Goal: Task Accomplishment & Management: Manage account settings

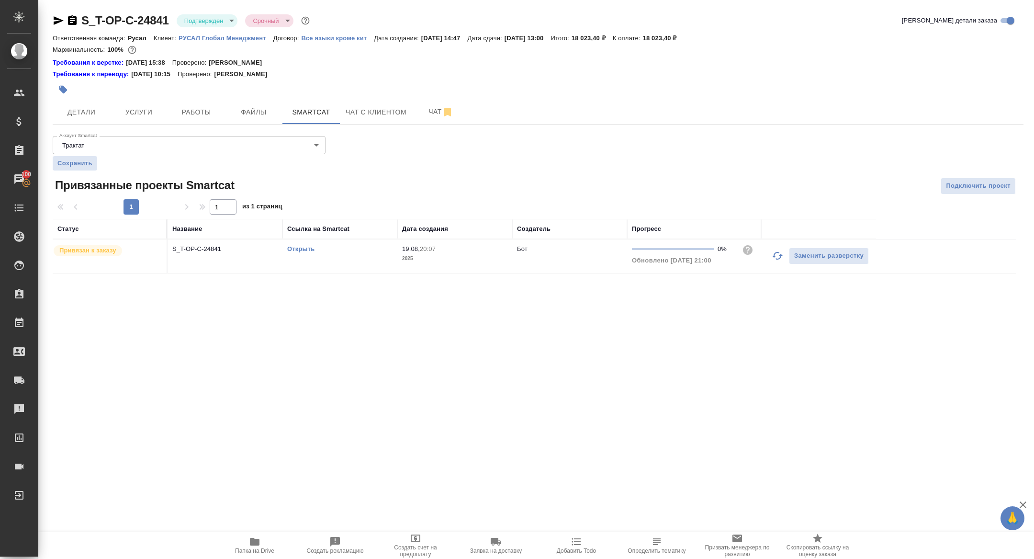
click at [192, 253] on td "S_T-OP-C-24841" at bounding box center [225, 256] width 115 height 34
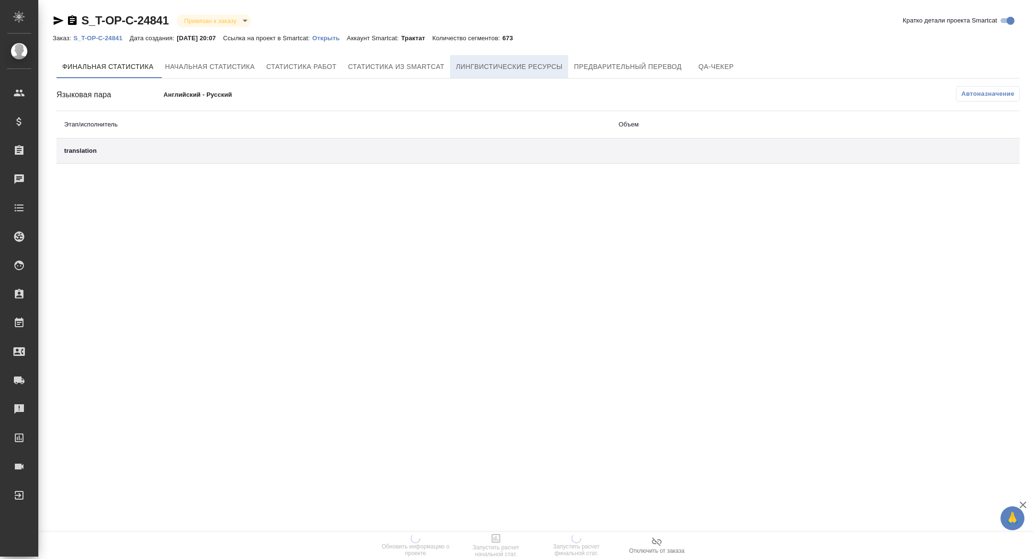
click at [508, 71] on span "Лингвистические ресурсы" at bounding box center [509, 67] width 107 height 12
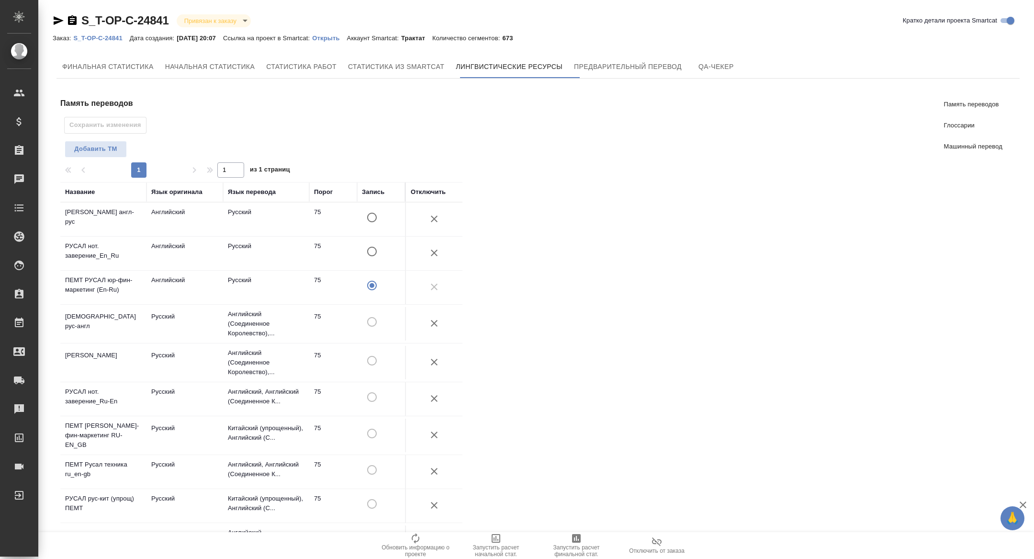
scroll to position [347, 0]
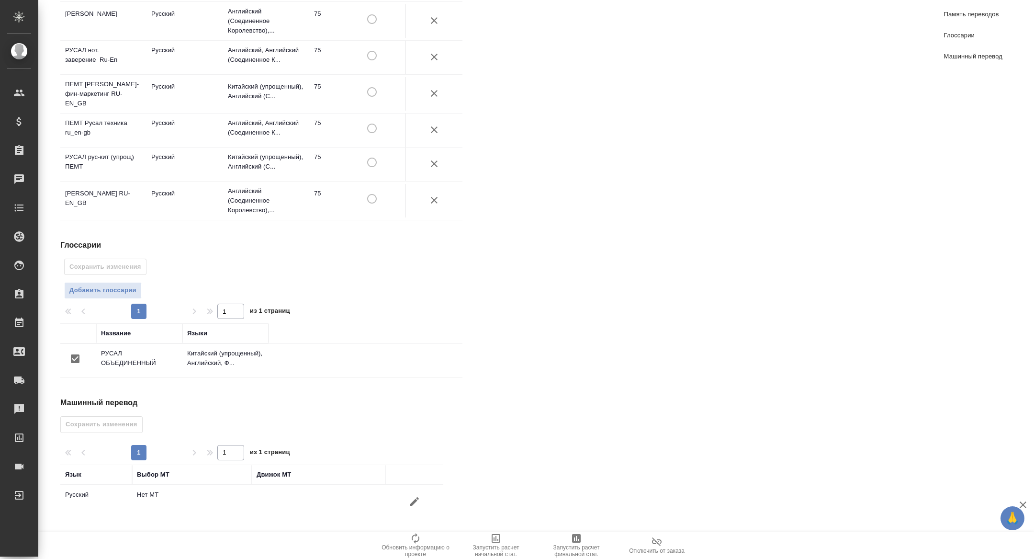
click at [411, 501] on icon "button" at bounding box center [414, 500] width 11 height 11
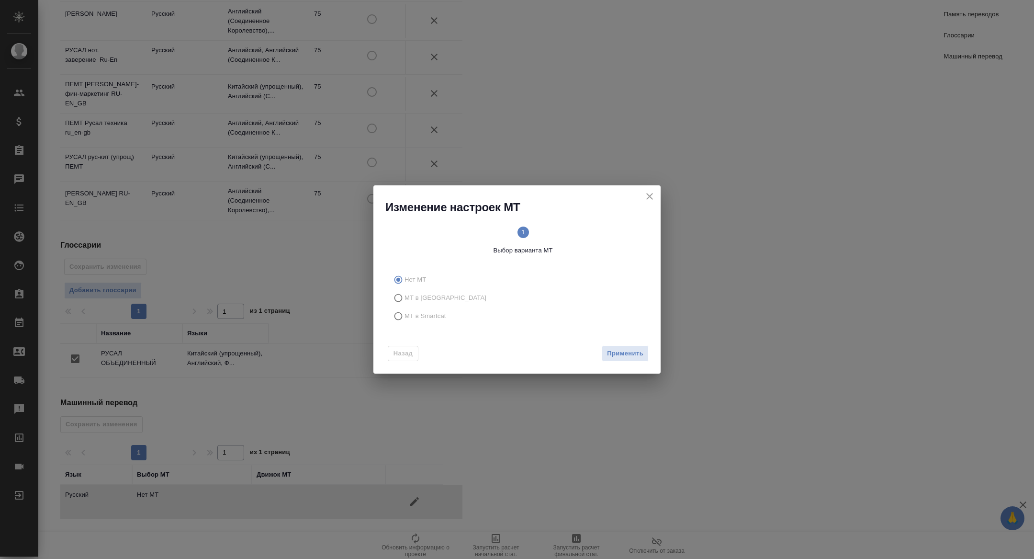
click at [416, 316] on span "МТ в Smartcat" at bounding box center [426, 316] width 42 height 10
click at [405, 316] on input "МТ в Smartcat" at bounding box center [396, 316] width 15 height 18
radio input "true"
click at [634, 354] on span "Вперед" at bounding box center [631, 353] width 24 height 11
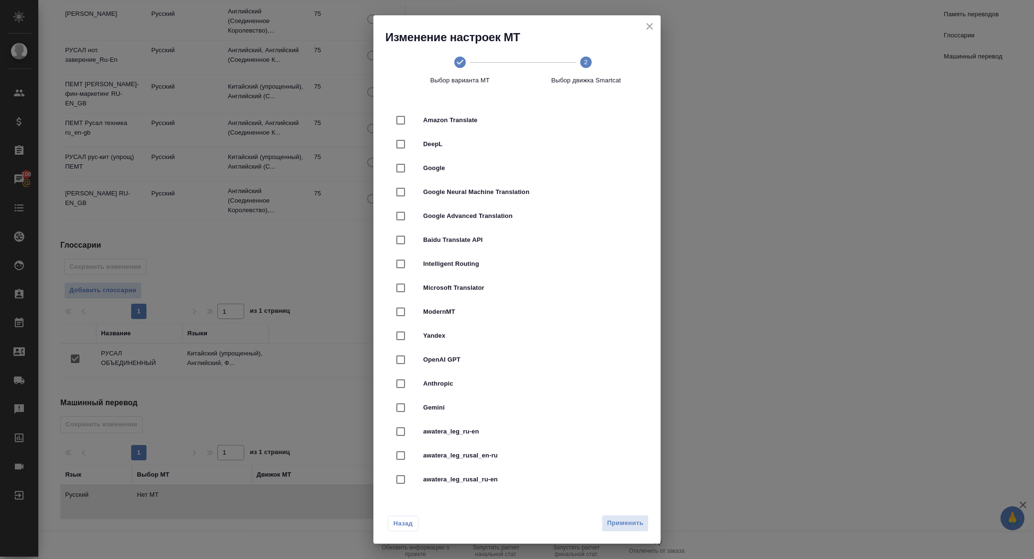
click at [427, 148] on span "DeepL" at bounding box center [530, 144] width 214 height 10
checkbox input "true"
click at [616, 514] on div "Назад Применить" at bounding box center [516, 520] width 287 height 45
click at [616, 522] on span "Применить" at bounding box center [625, 522] width 36 height 11
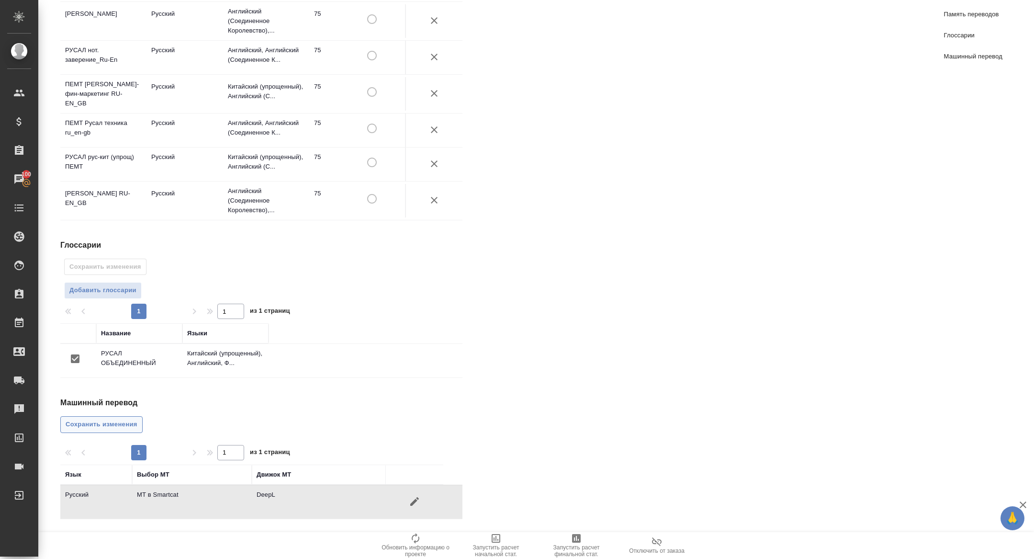
click at [95, 420] on span "Сохранить изменения" at bounding box center [102, 424] width 72 height 11
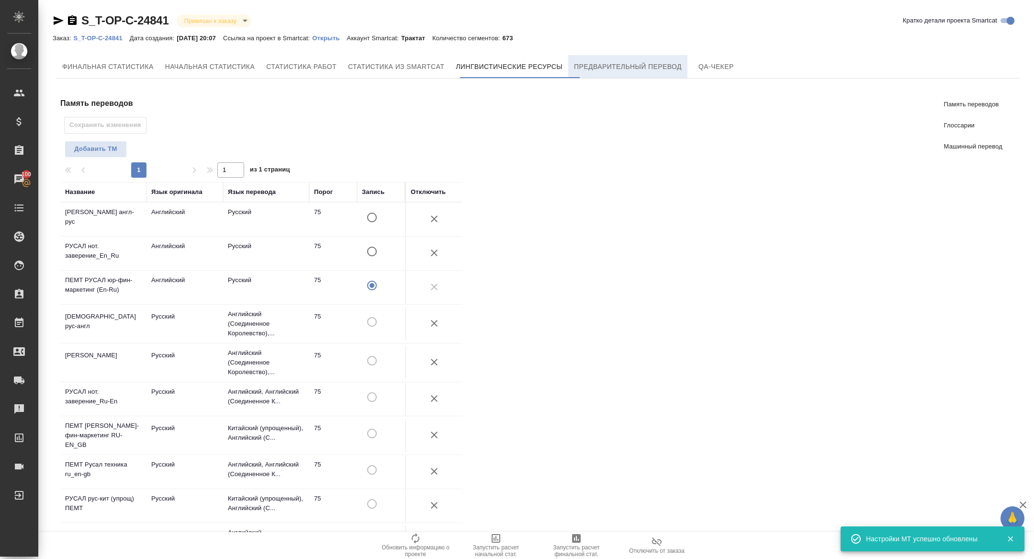
click at [656, 70] on span "Предварительный перевод" at bounding box center [628, 67] width 108 height 12
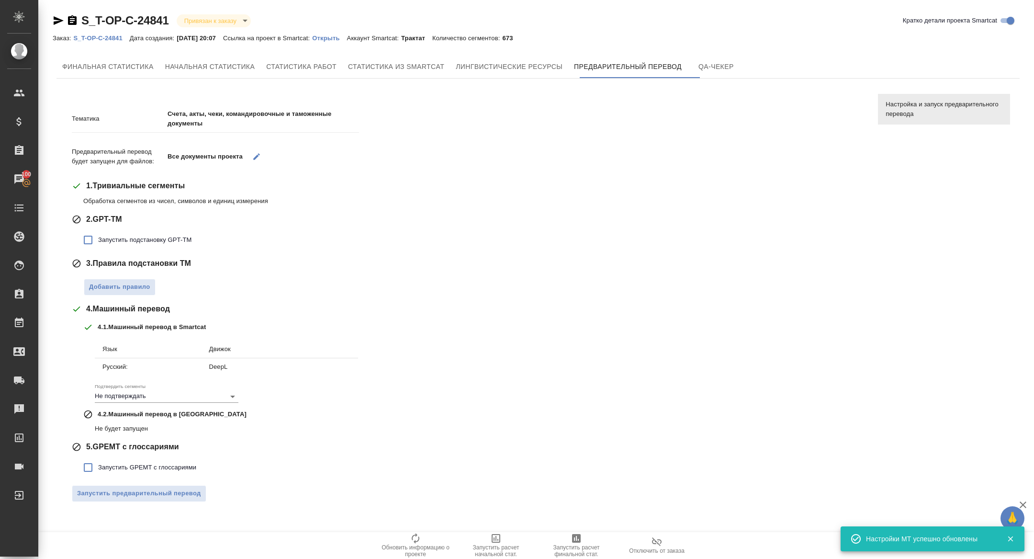
click at [139, 248] on label "Запустить подстановку GPT-TM" at bounding box center [134, 240] width 113 height 20
click at [98, 248] on input "Запустить подстановку GPT-TM" at bounding box center [88, 240] width 20 height 20
checkbox input "true"
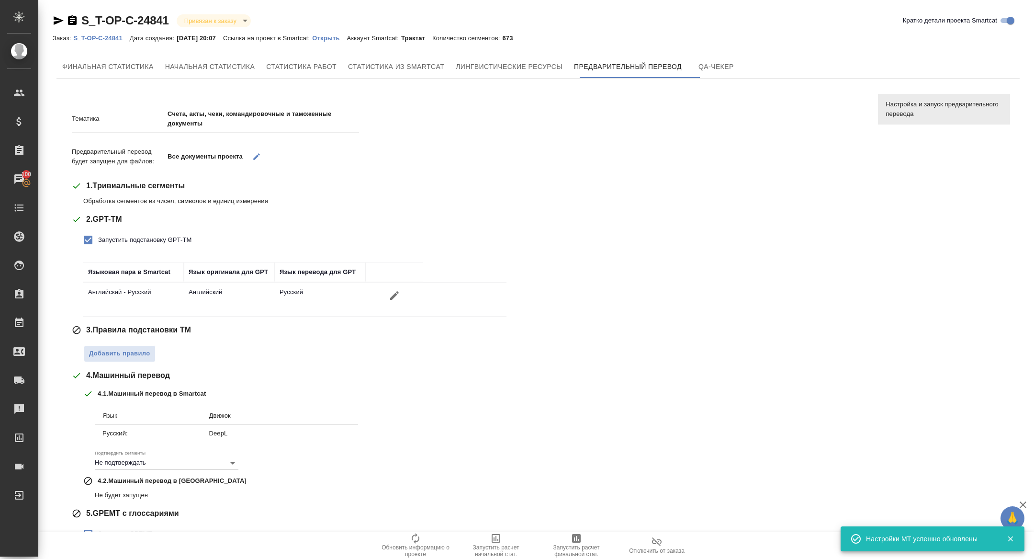
click at [126, 361] on div "Тематика Счета, акты, чеки, командировочные и таможенные документы Предваритель…" at bounding box center [468, 338] width 792 height 474
click at [126, 357] on span "Добавить правило" at bounding box center [119, 353] width 61 height 11
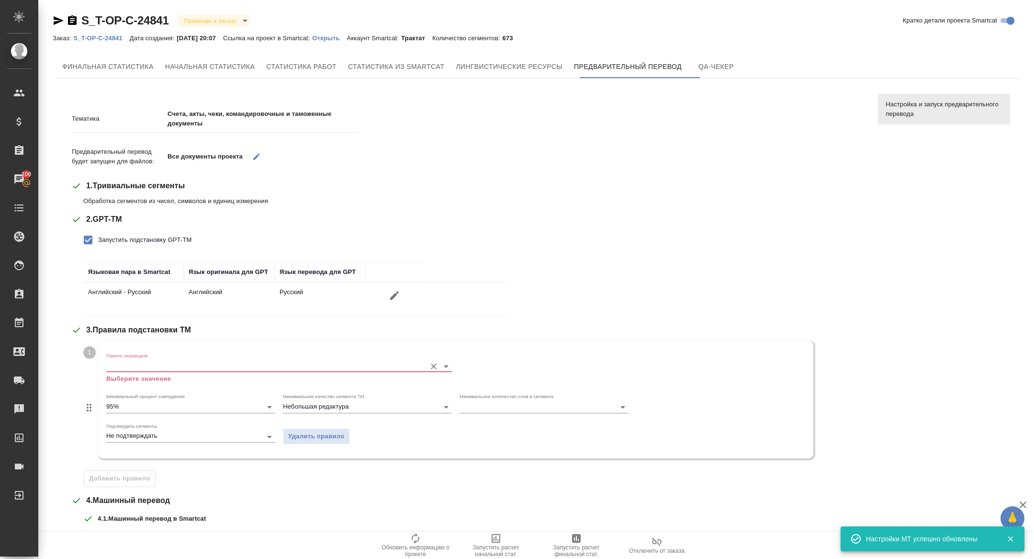
click at [134, 357] on div "Память переводов Выберите значение" at bounding box center [279, 367] width 346 height 31
click at [138, 365] on input "Память переводов" at bounding box center [263, 365] width 315 height 11
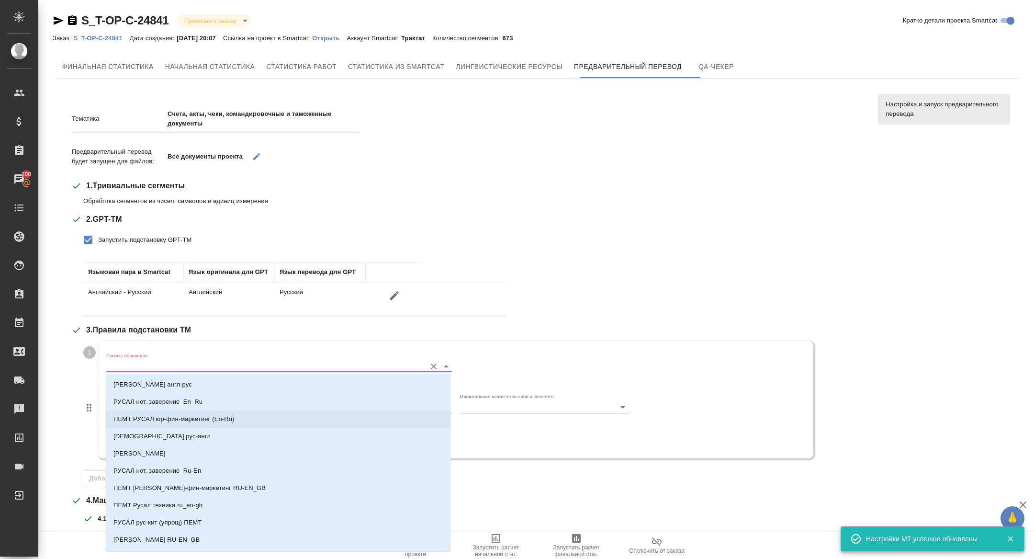
click at [213, 423] on p "ПЕМТ РУСАЛ юр-фин-маркетинг (En-Ru)" at bounding box center [173, 419] width 121 height 10
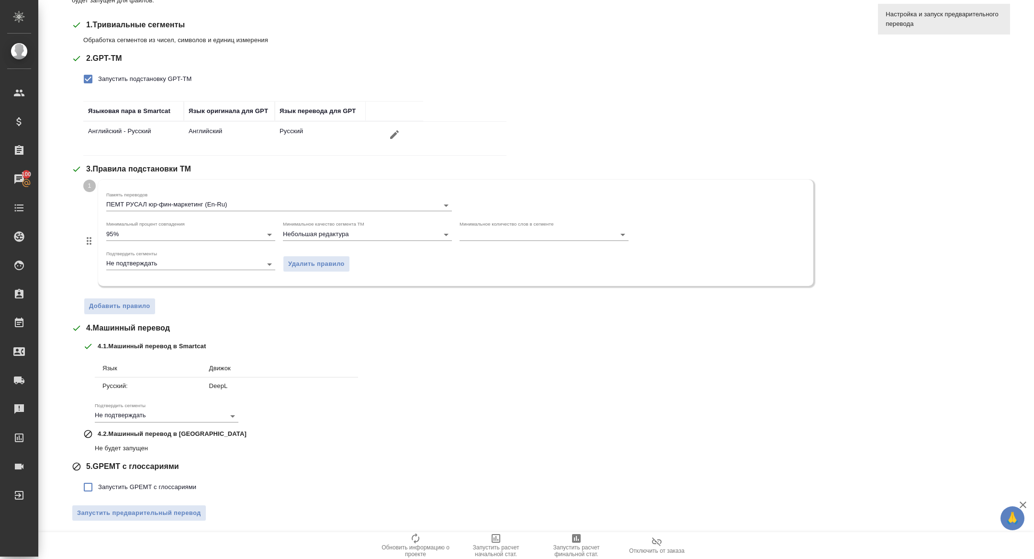
click at [113, 483] on span "Запустить GPEMT с глоссариями" at bounding box center [147, 487] width 98 height 10
click at [98, 483] on input "Запустить GPEMT с глоссариями" at bounding box center [88, 487] width 20 height 20
checkbox input "true"
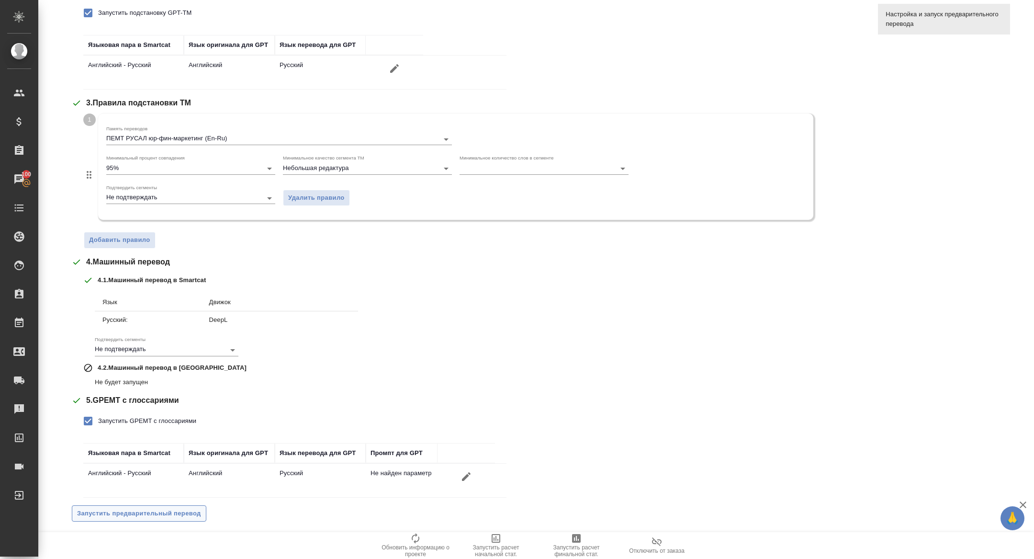
click at [134, 512] on span "Запустить предварительный перевод" at bounding box center [139, 513] width 124 height 11
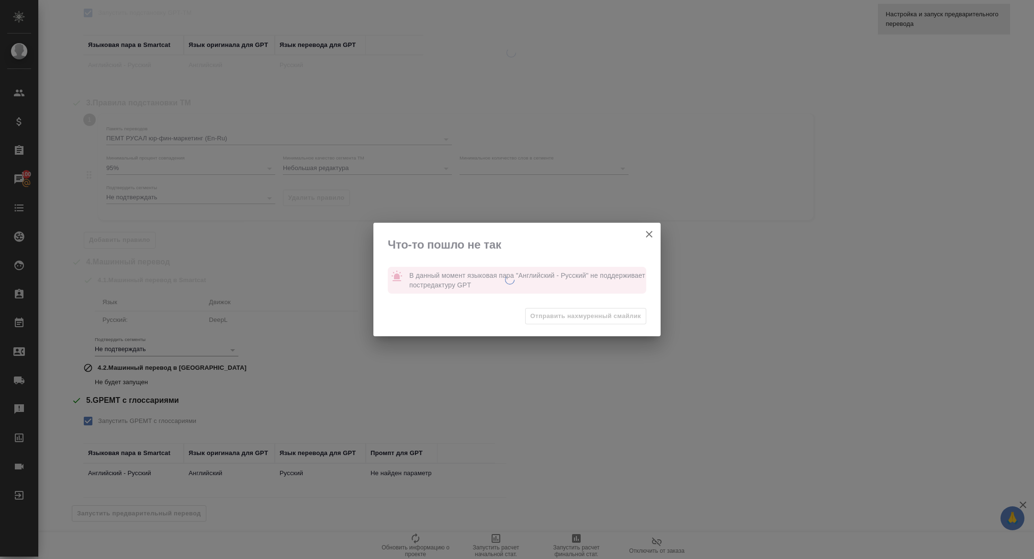
scroll to position [0, 0]
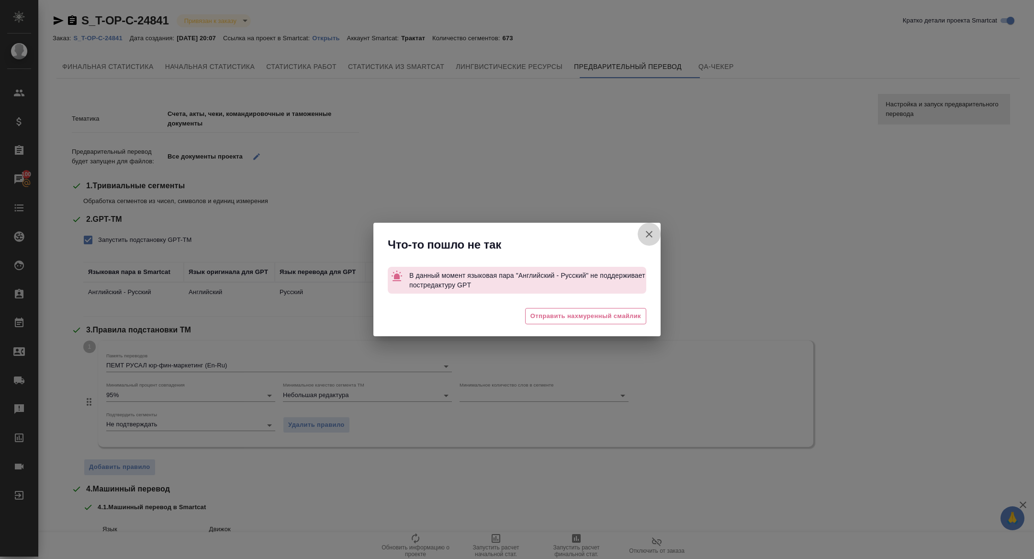
click at [651, 235] on icon "button" at bounding box center [649, 234] width 7 height 7
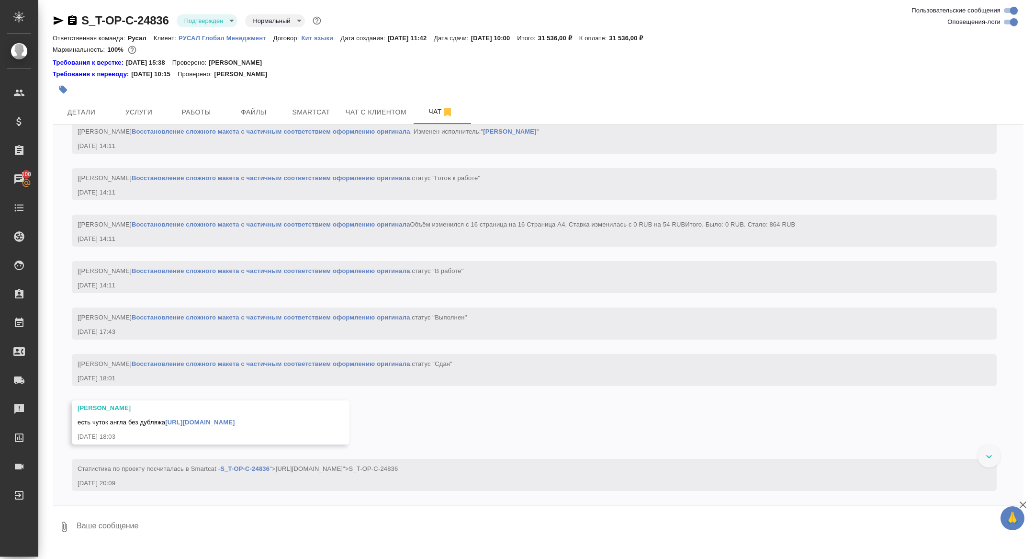
scroll to position [1559, 0]
click at [192, 110] on span "Работы" at bounding box center [196, 112] width 46 height 12
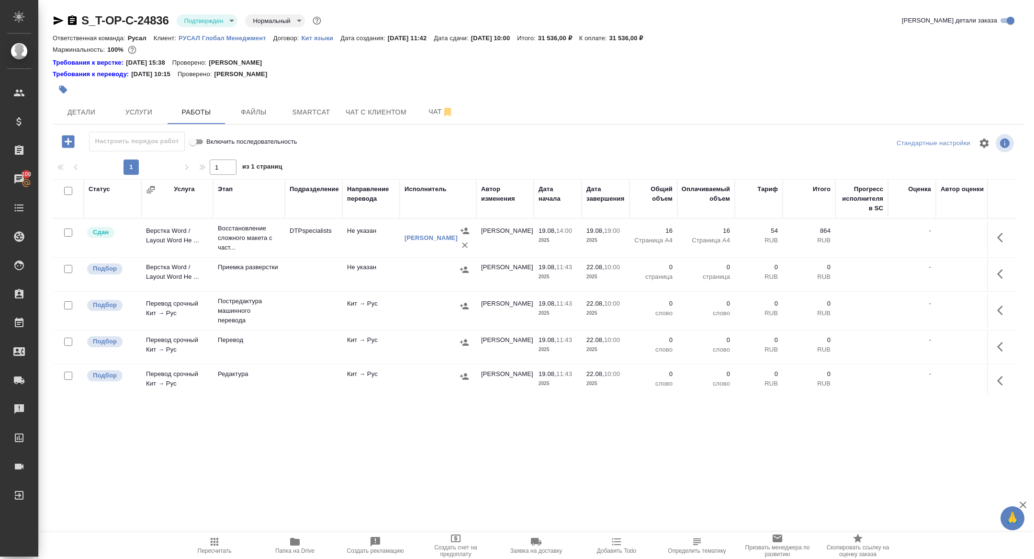
click at [67, 187] on input "checkbox" at bounding box center [68, 191] width 8 height 8
checkbox input "true"
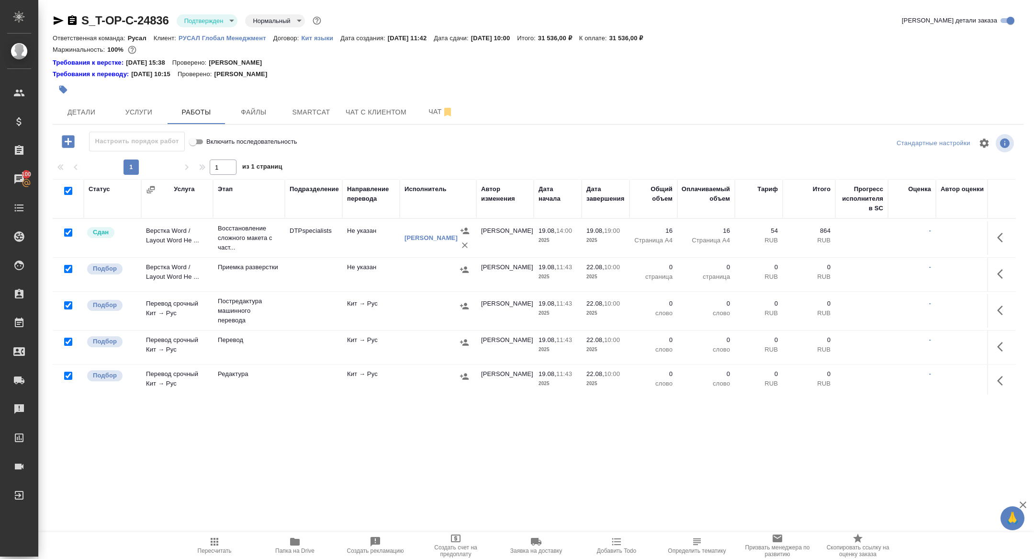
checkbox input "true"
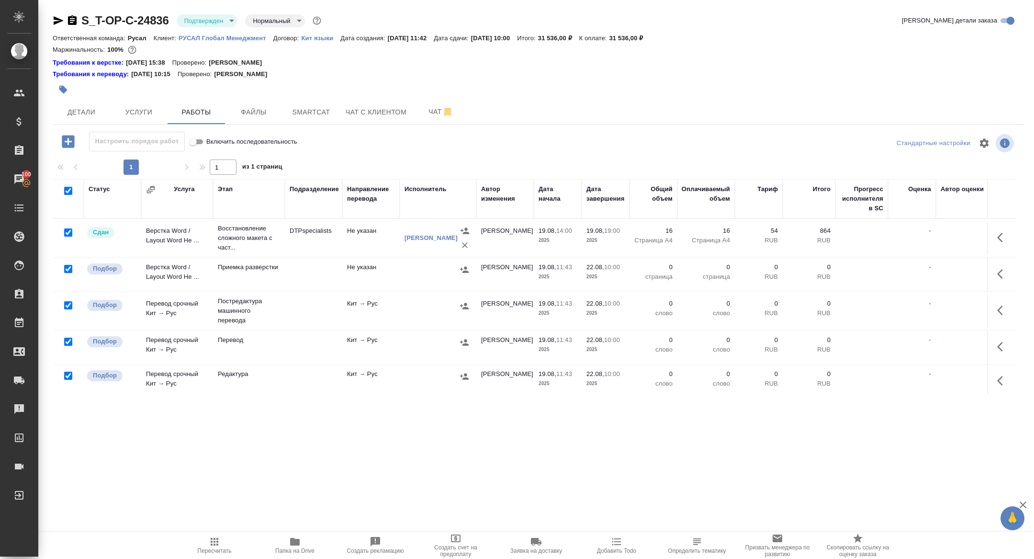
checkbox input "true"
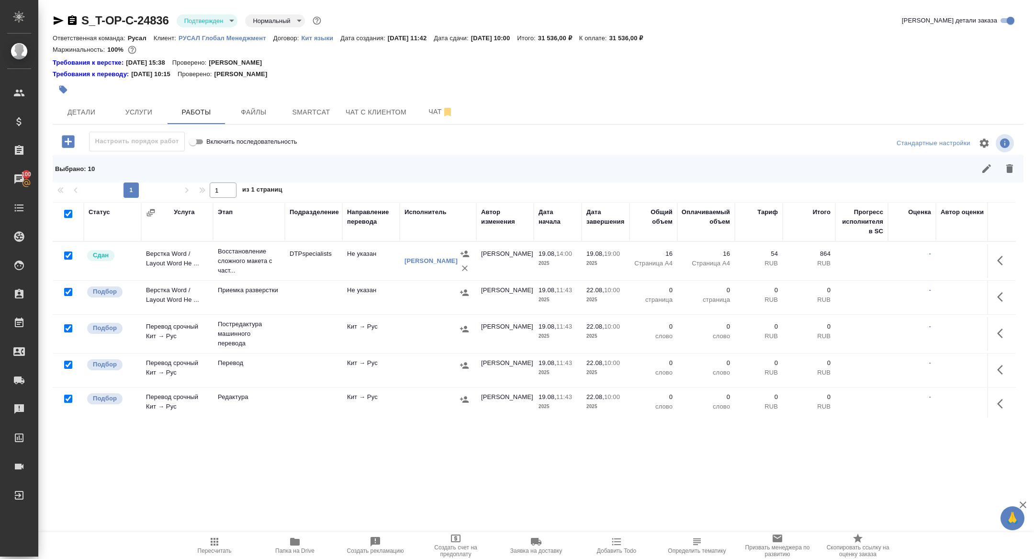
click at [69, 253] on input "checkbox" at bounding box center [68, 255] width 8 height 8
checkbox input "false"
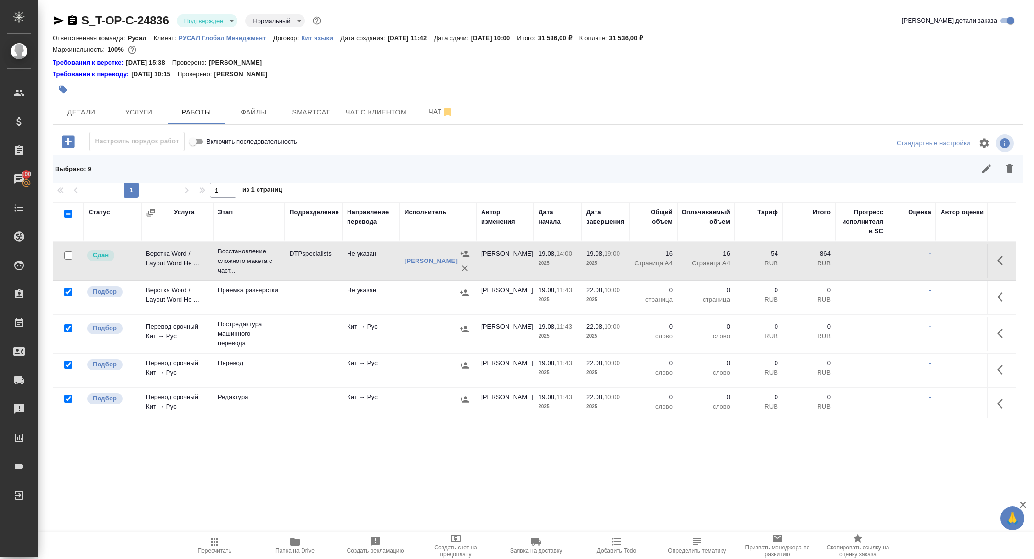
click at [66, 262] on div at bounding box center [68, 255] width 22 height 13
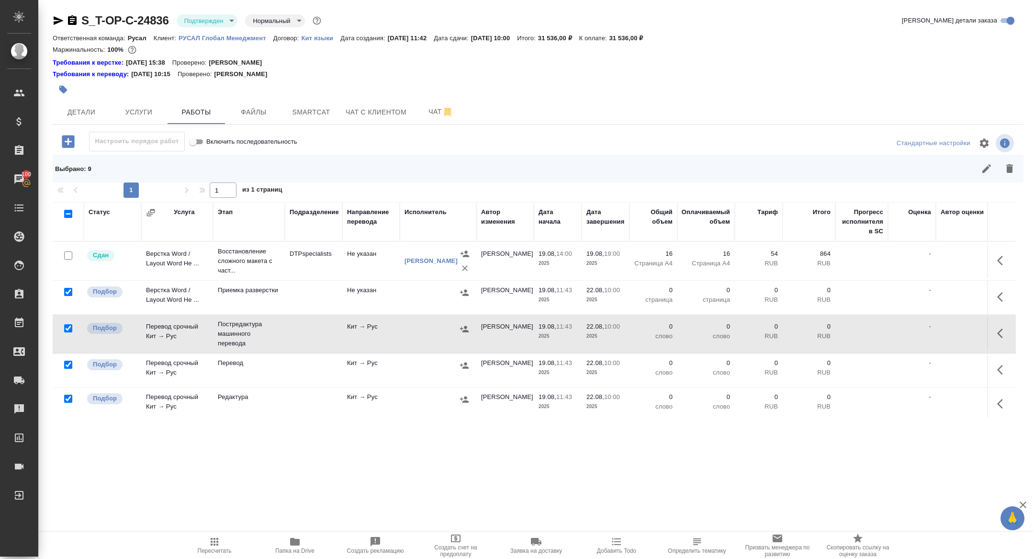
click at [68, 328] on input "checkbox" at bounding box center [68, 328] width 8 height 8
checkbox input "false"
click at [68, 394] on input "checkbox" at bounding box center [68, 398] width 8 height 8
checkbox input "false"
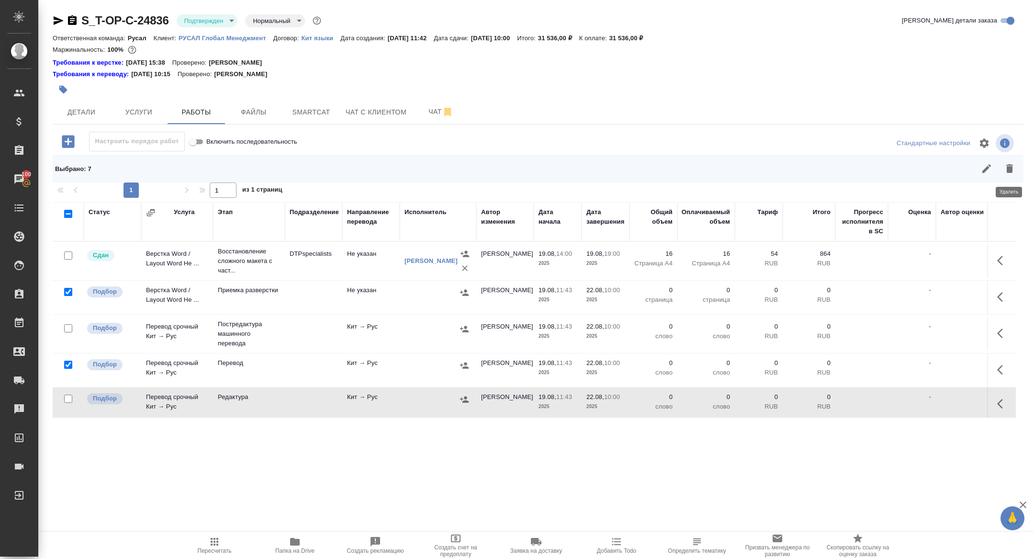
click at [1013, 176] on button "button" at bounding box center [1009, 168] width 23 height 23
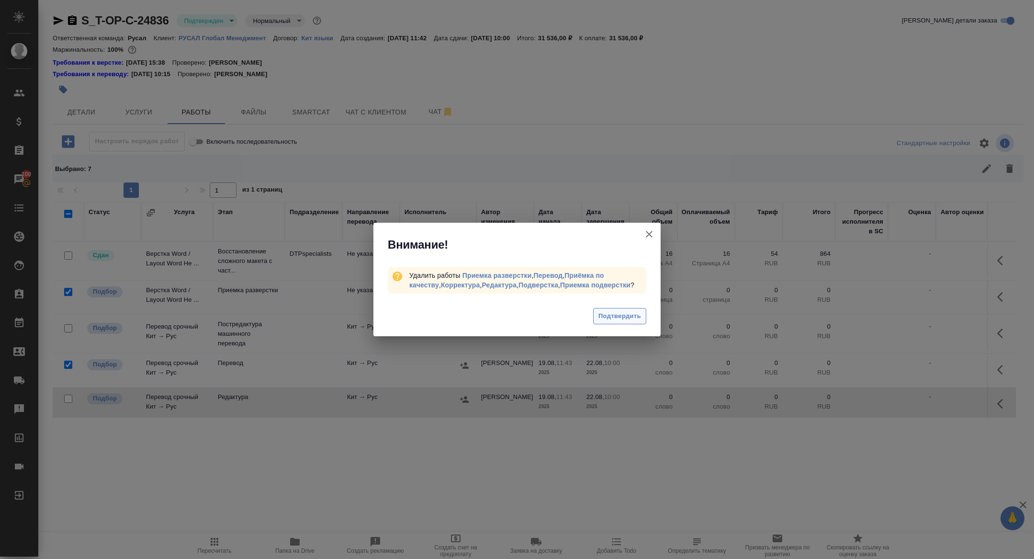
click at [621, 321] on button "Подтвердить" at bounding box center [619, 316] width 53 height 17
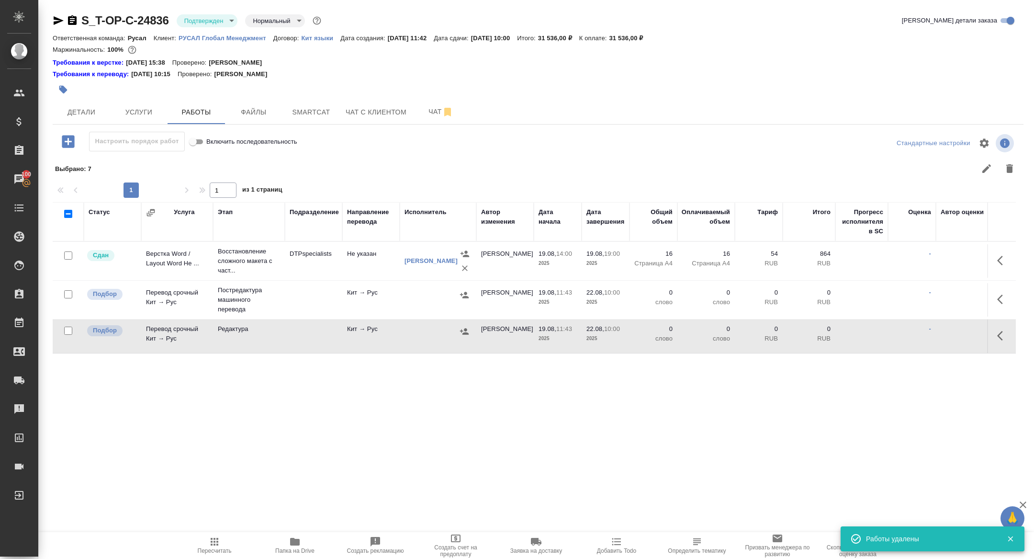
click at [1001, 306] on button "button" at bounding box center [1002, 299] width 23 height 23
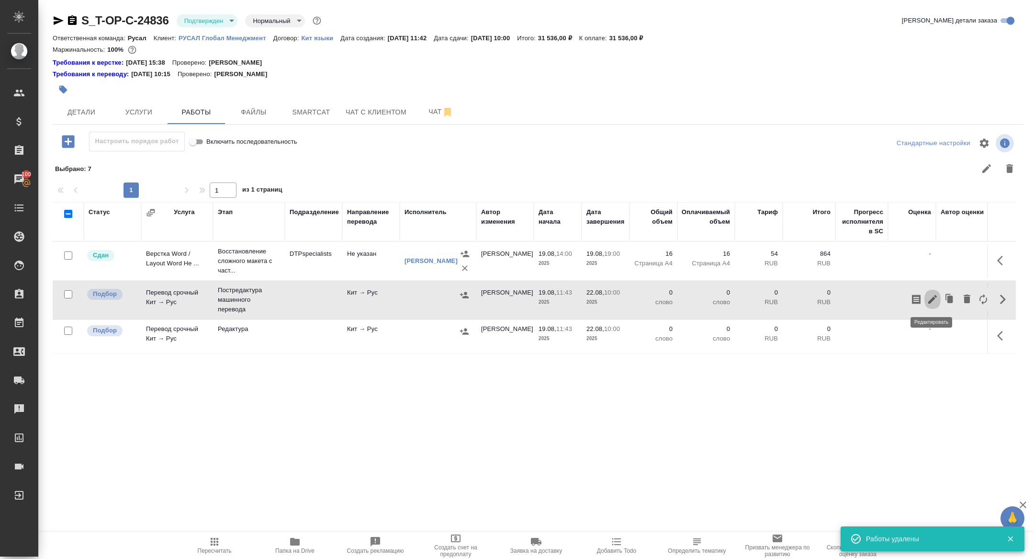
click at [935, 301] on icon "button" at bounding box center [932, 298] width 11 height 11
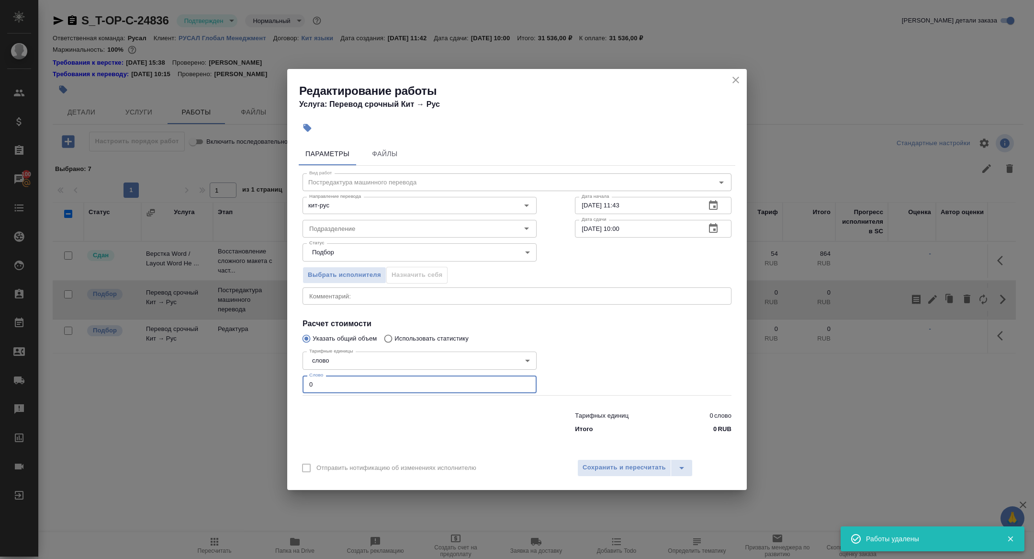
drag, startPoint x: 333, startPoint y: 380, endPoint x: 275, endPoint y: 376, distance: 57.6
click at [275, 376] on div "Редактирование работы Услуга: Перевод срочный Кит → Рус Параметры Файлы Вид раб…" at bounding box center [517, 279] width 1034 height 559
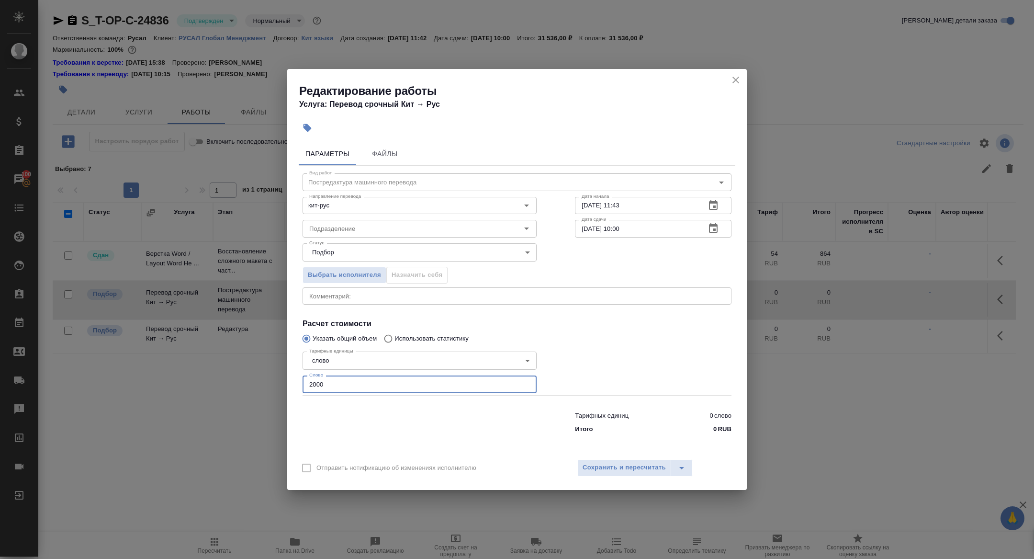
type input "2000"
click at [719, 228] on icon "button" at bounding box center [713, 228] width 11 height 11
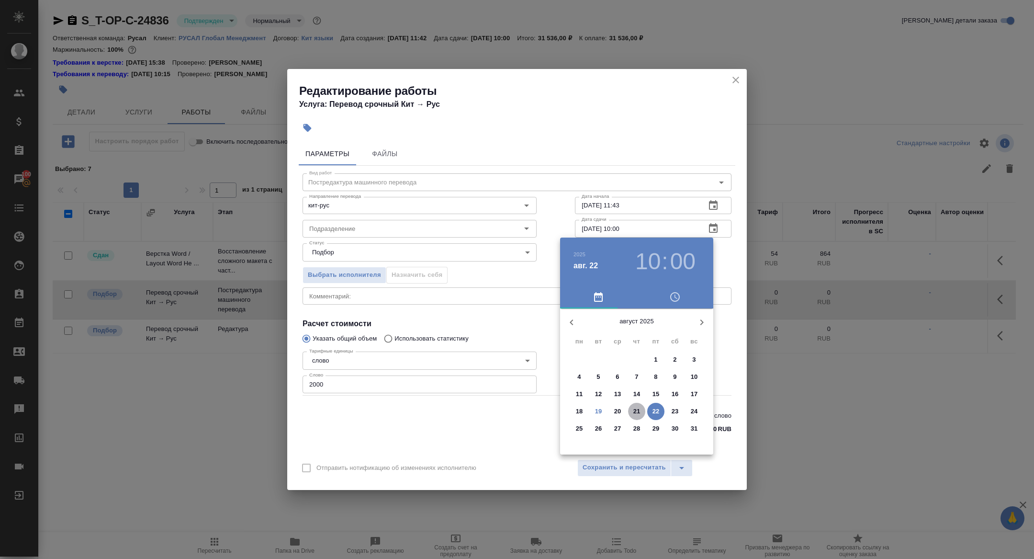
click at [634, 409] on p "21" at bounding box center [636, 411] width 7 height 10
type input "21.08.2025 10:00"
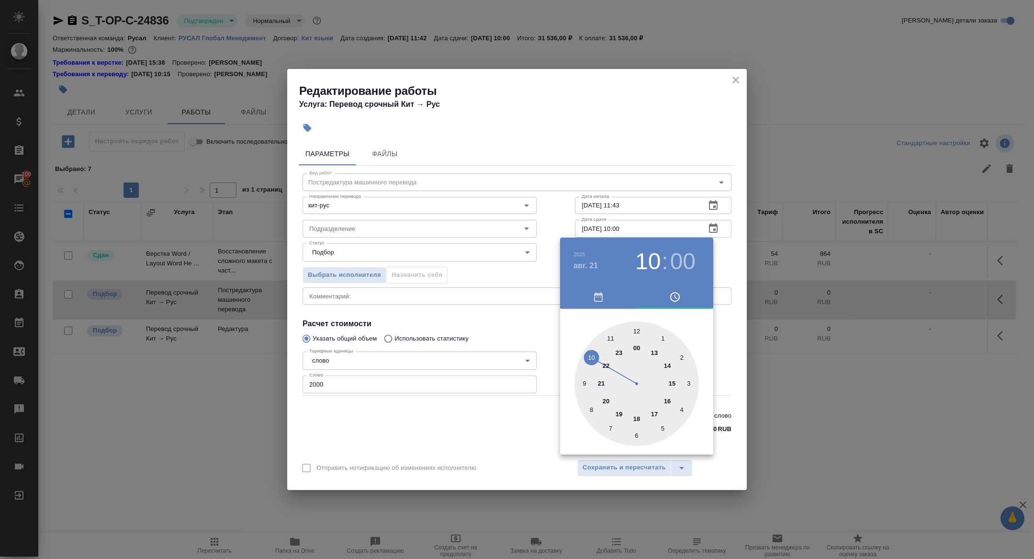
drag, startPoint x: 525, startPoint y: 322, endPoint x: 558, endPoint y: 360, distance: 49.5
click at [525, 322] on div at bounding box center [517, 279] width 1034 height 559
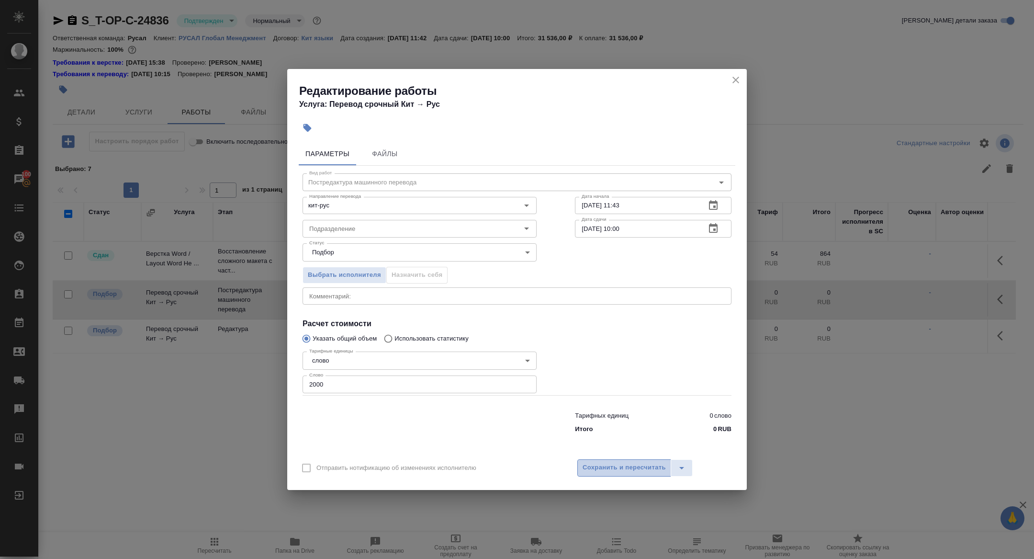
click at [629, 472] on span "Сохранить и пересчитать" at bounding box center [624, 467] width 83 height 11
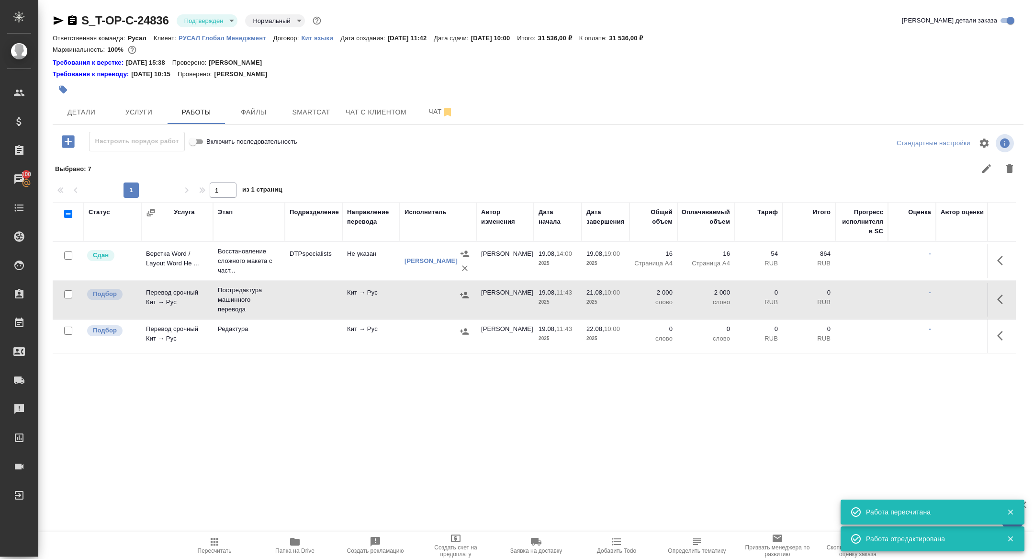
click at [461, 293] on icon "button" at bounding box center [464, 295] width 9 height 6
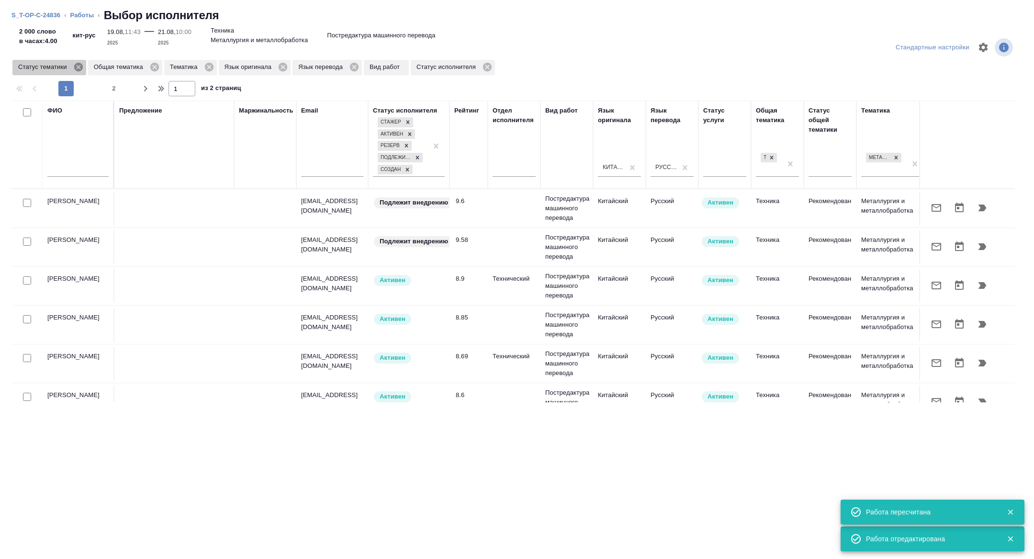
click at [80, 68] on icon at bounding box center [78, 67] width 9 height 9
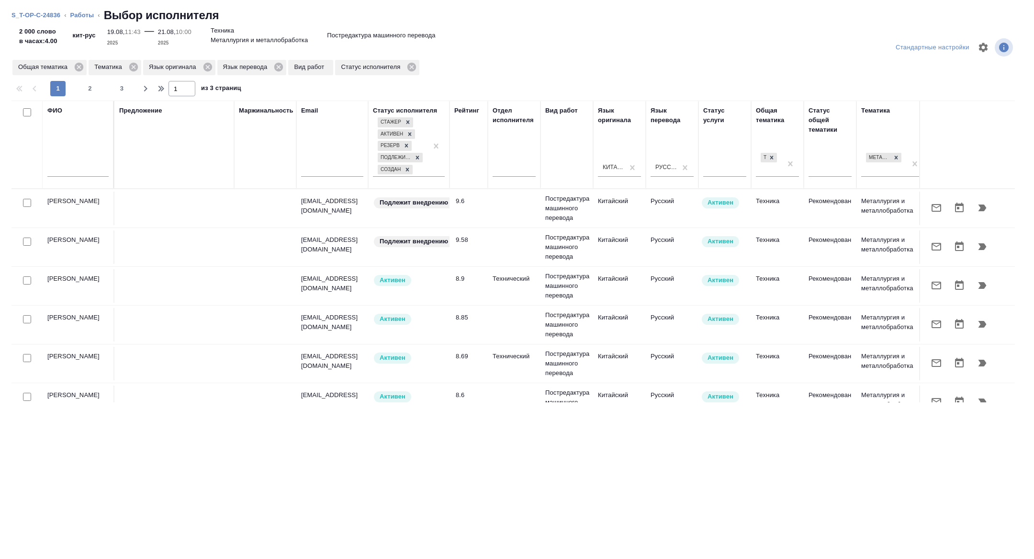
scroll to position [0, 387]
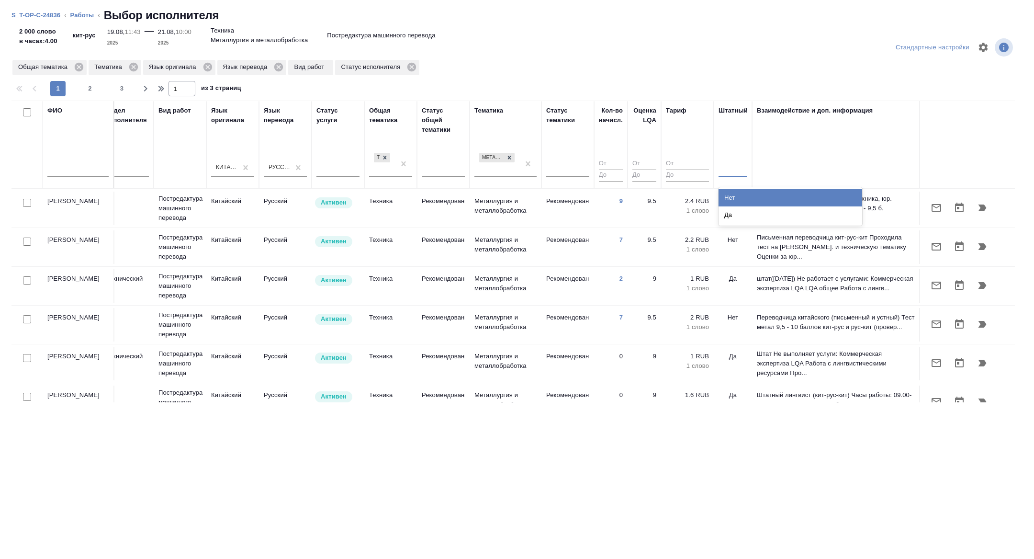
click at [727, 166] on div at bounding box center [733, 167] width 29 height 14
click at [729, 191] on div "Нет" at bounding box center [791, 197] width 144 height 17
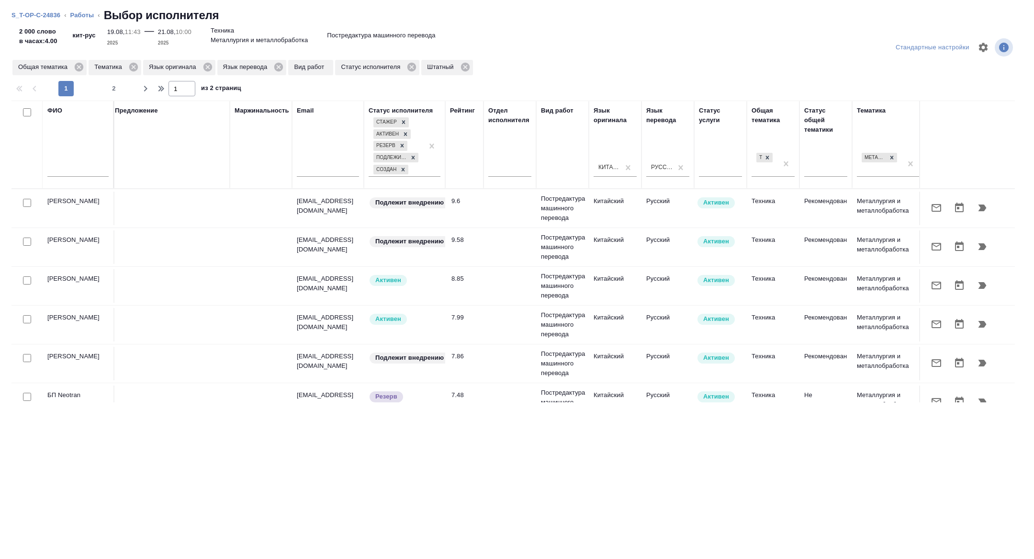
scroll to position [0, 0]
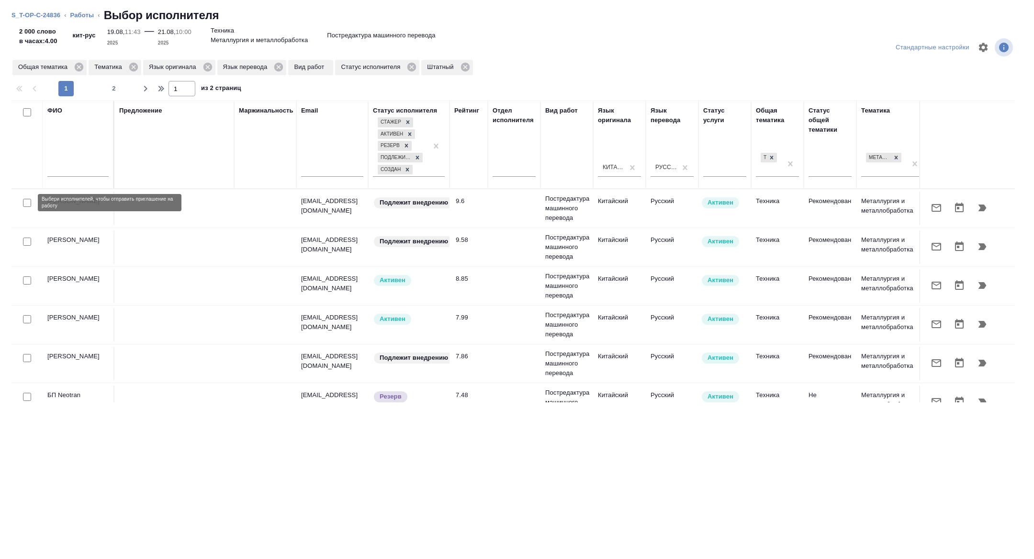
click at [25, 202] on input "checkbox" at bounding box center [27, 203] width 8 height 8
checkbox input "true"
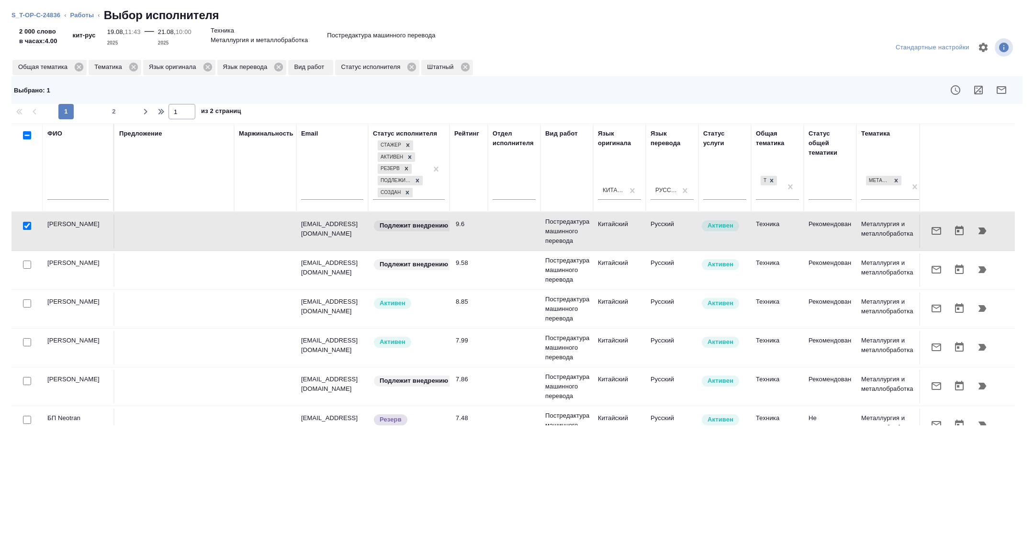
click at [27, 242] on td at bounding box center [26, 231] width 31 height 34
click at [27, 260] on input "checkbox" at bounding box center [27, 264] width 8 height 8
checkbox input "true"
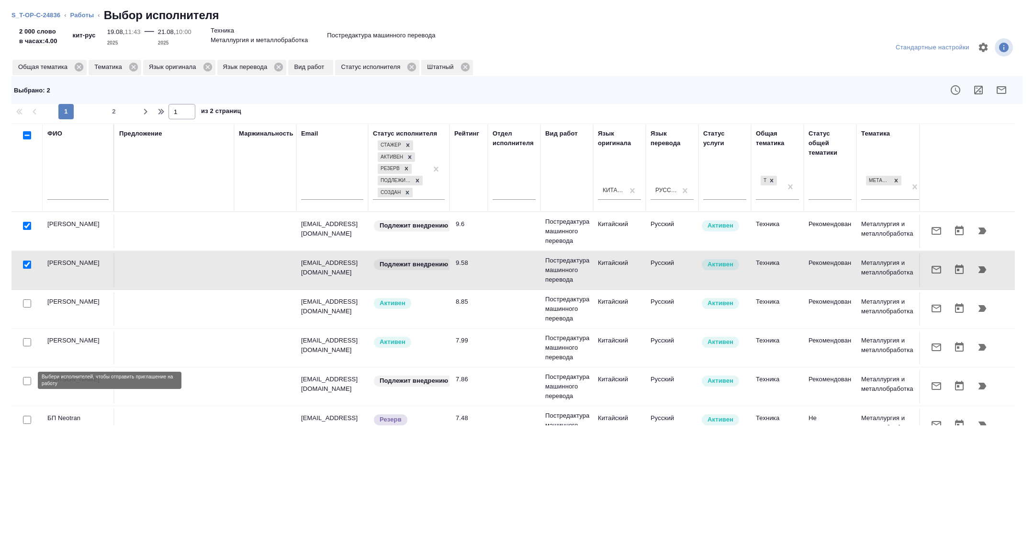
drag, startPoint x: 29, startPoint y: 375, endPoint x: 106, endPoint y: 374, distance: 76.6
click at [29, 377] on input "checkbox" at bounding box center [27, 381] width 8 height 8
checkbox input "true"
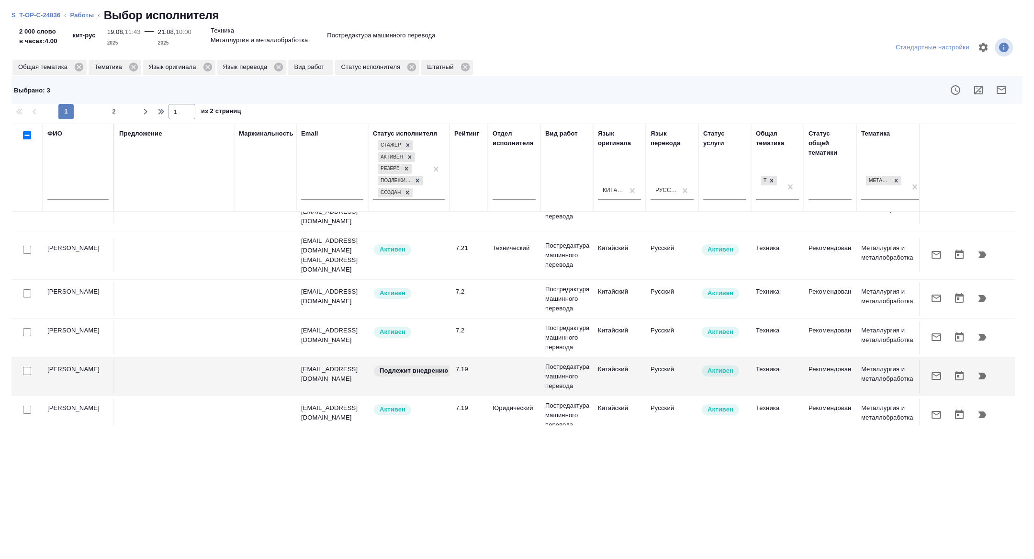
scroll to position [311, 0]
click at [27, 366] on input "checkbox" at bounding box center [27, 370] width 8 height 8
checkbox input "true"
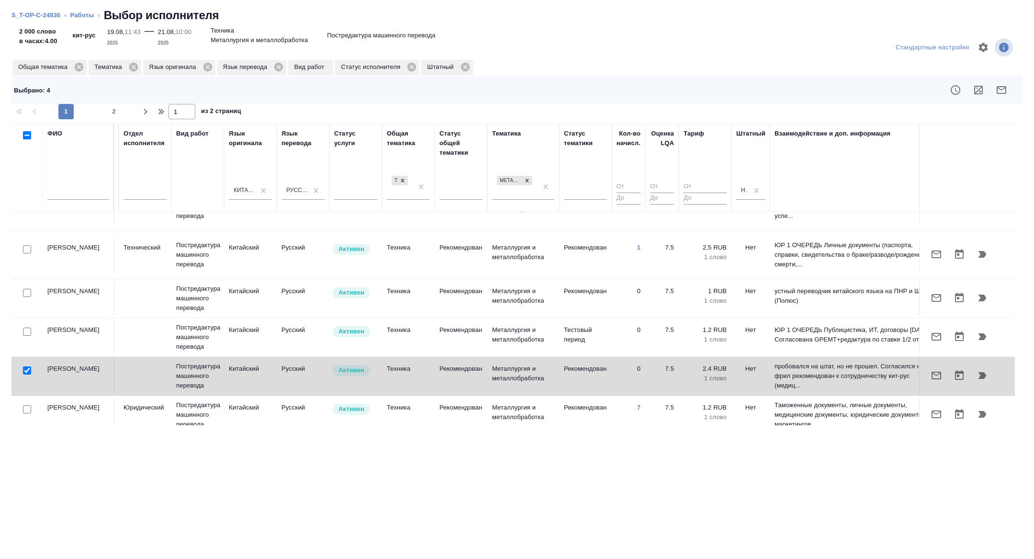
scroll to position [311, 375]
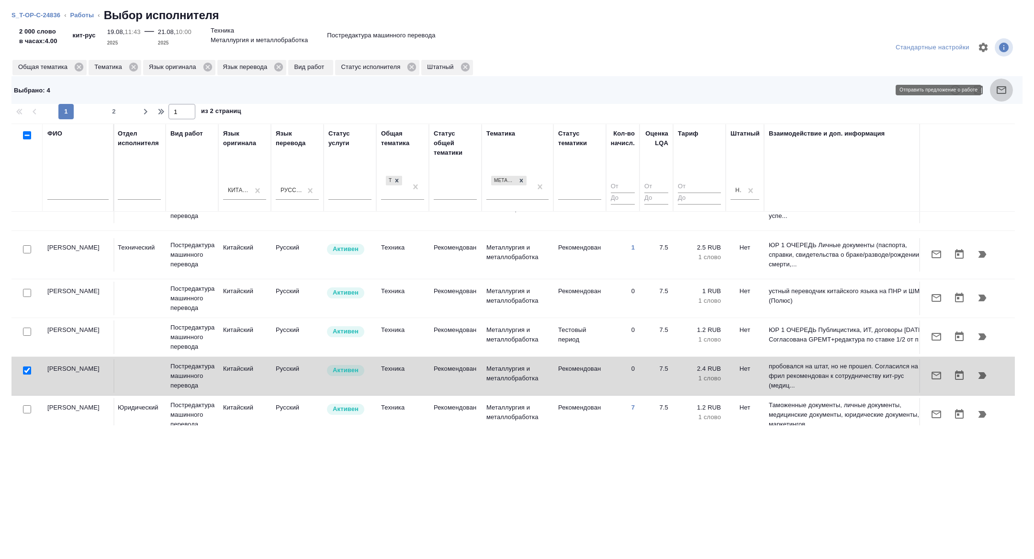
click at [996, 86] on icon "button" at bounding box center [1001, 89] width 11 height 11
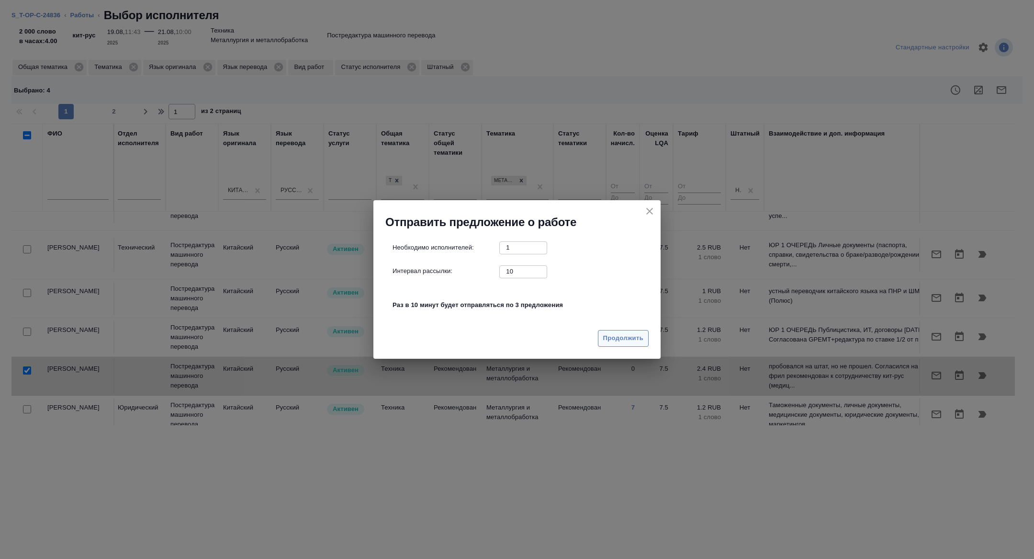
click at [617, 340] on span "Продолжить" at bounding box center [623, 338] width 40 height 11
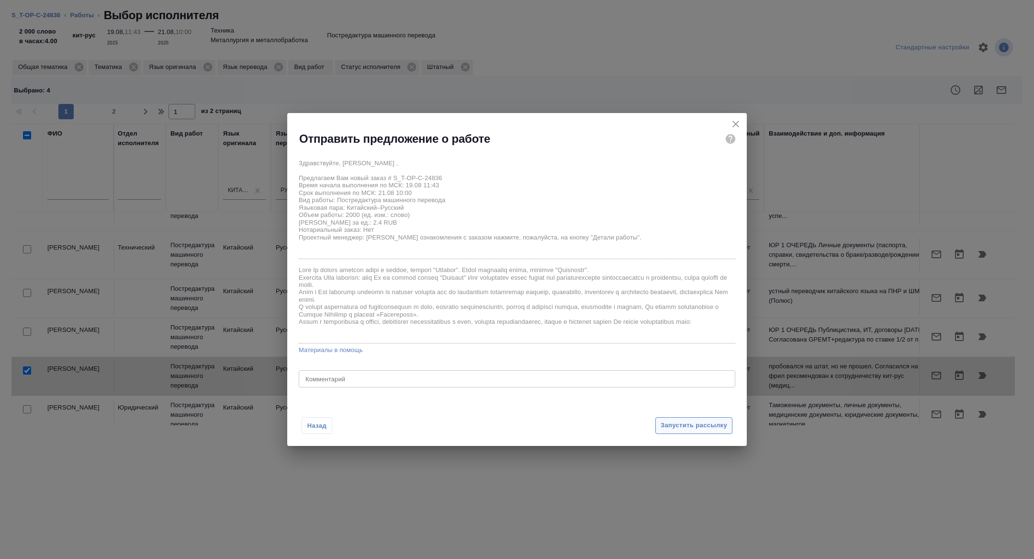
click at [672, 418] on button "Запустить рассылку" at bounding box center [693, 425] width 77 height 17
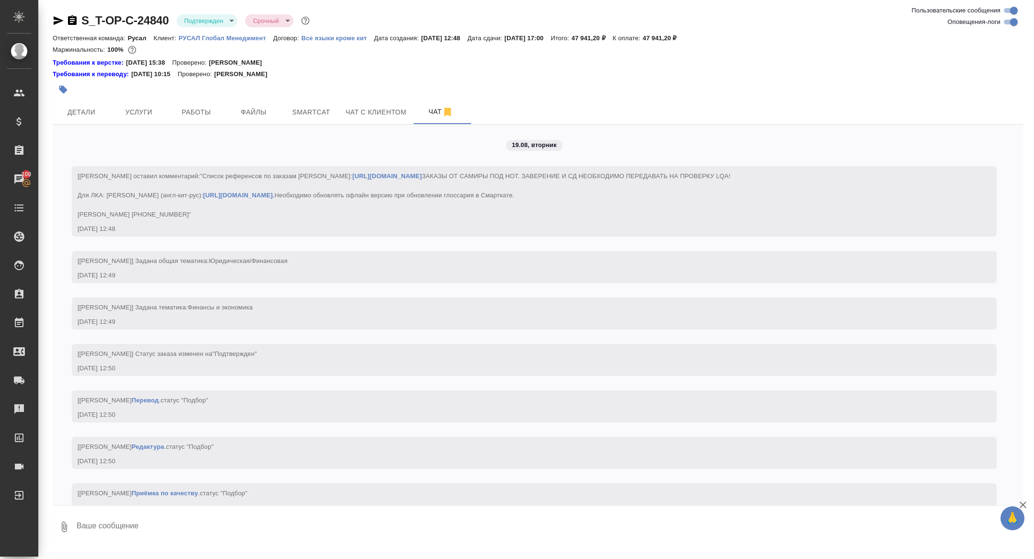
scroll to position [1100, 0]
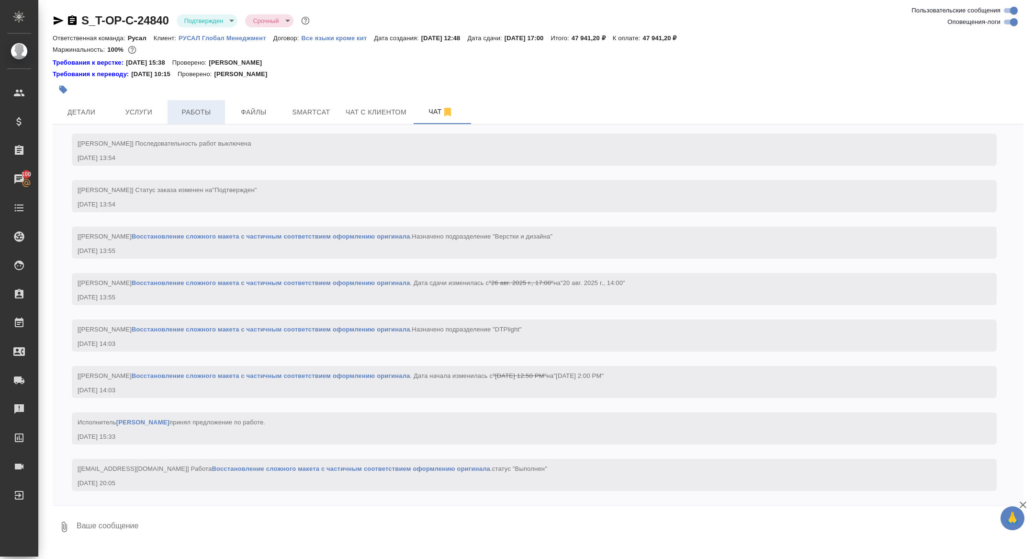
click at [195, 112] on span "Работы" at bounding box center [196, 112] width 46 height 12
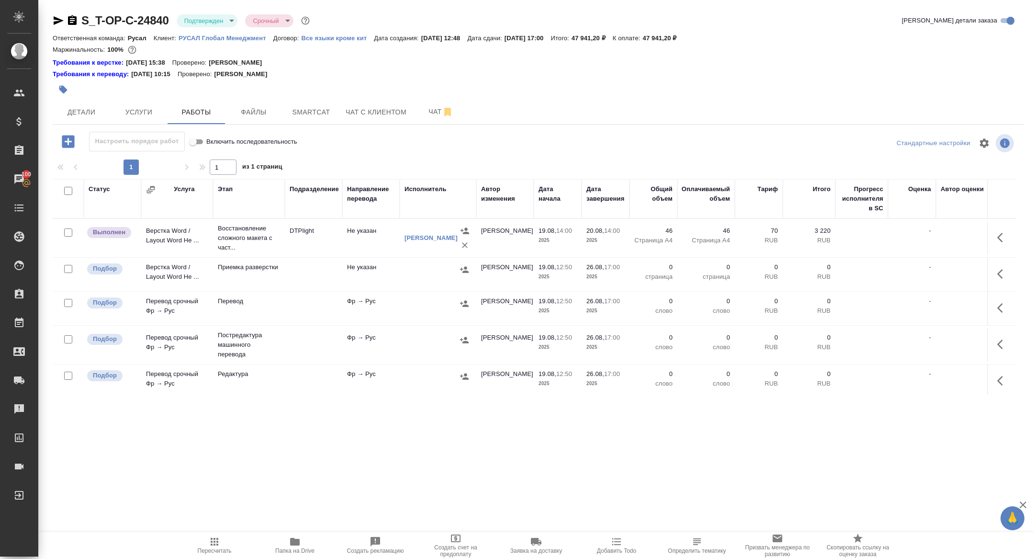
click at [283, 558] on button "Папка на Drive" at bounding box center [295, 545] width 80 height 27
click at [68, 21] on icon "button" at bounding box center [72, 20] width 9 height 10
click at [67, 191] on input "checkbox" at bounding box center [68, 191] width 8 height 8
checkbox input "true"
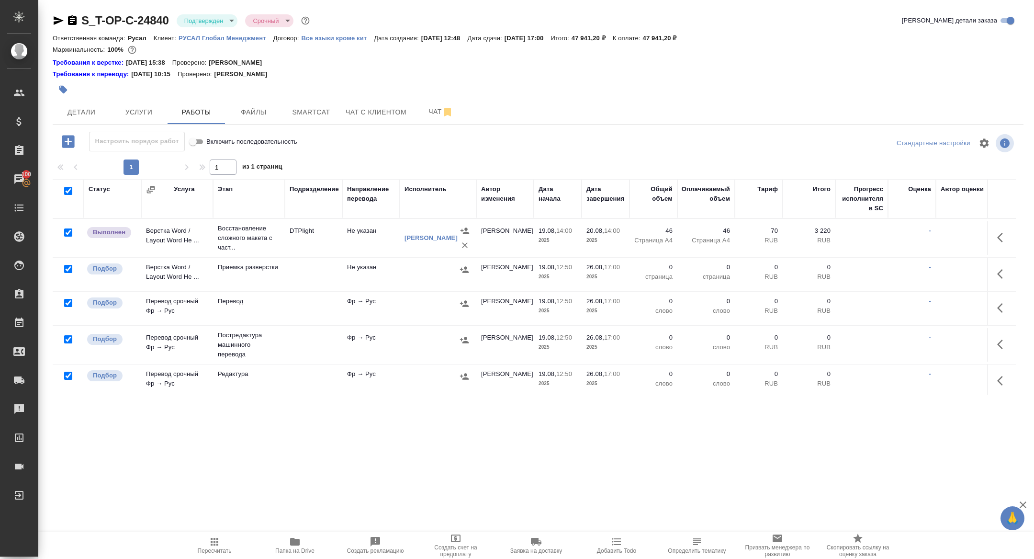
checkbox input "true"
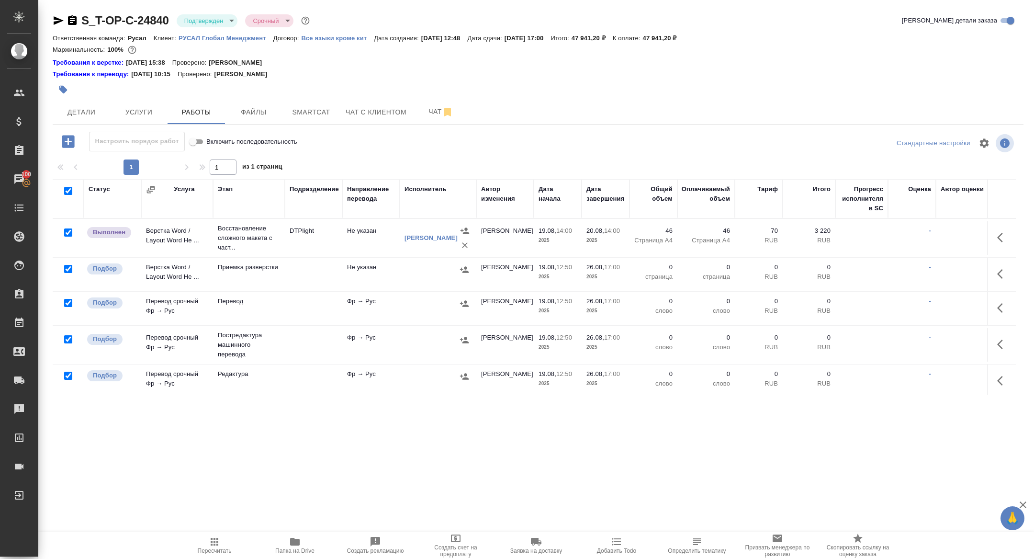
checkbox input "true"
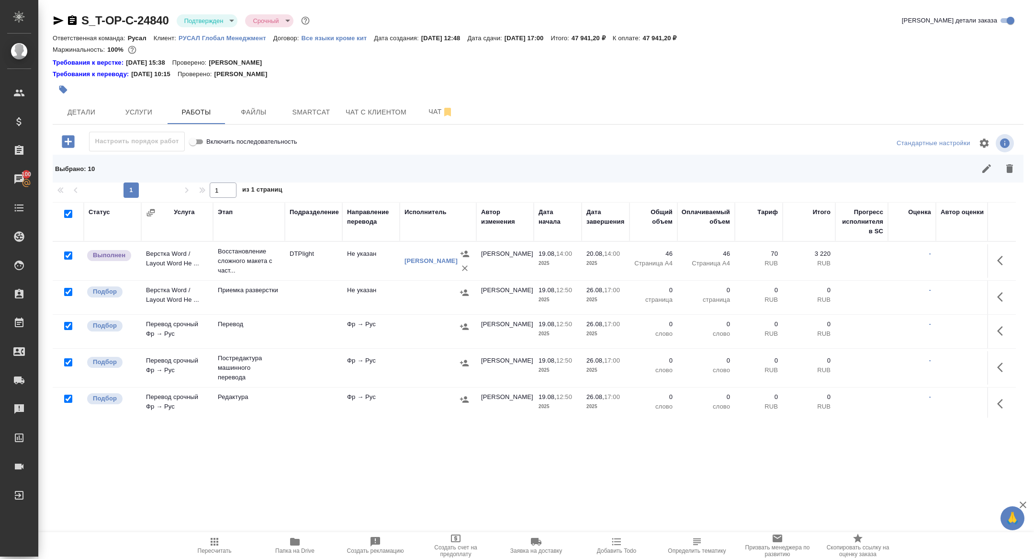
click at [66, 254] on input "checkbox" at bounding box center [68, 255] width 8 height 8
checkbox input "false"
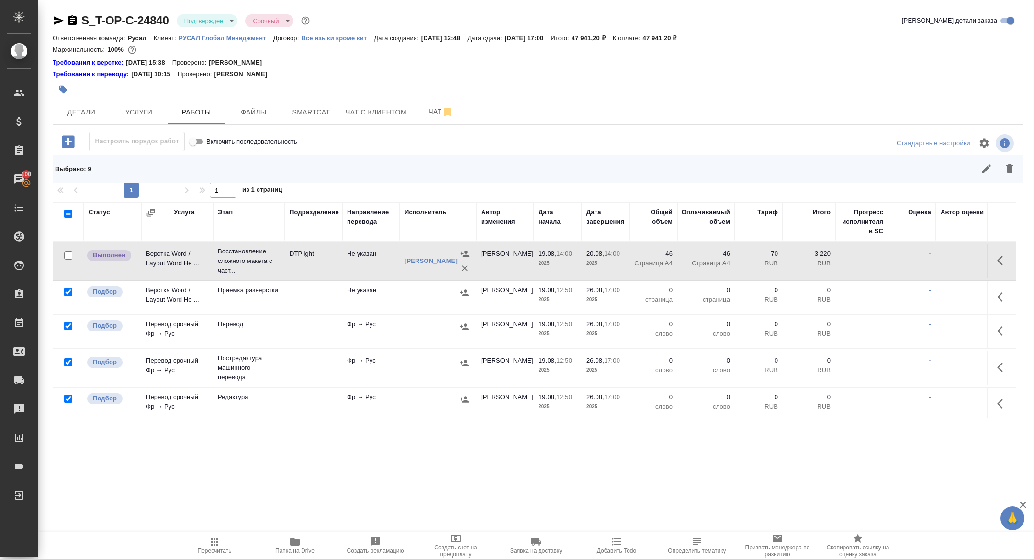
click at [67, 361] on input "checkbox" at bounding box center [68, 362] width 8 height 8
checkbox input "false"
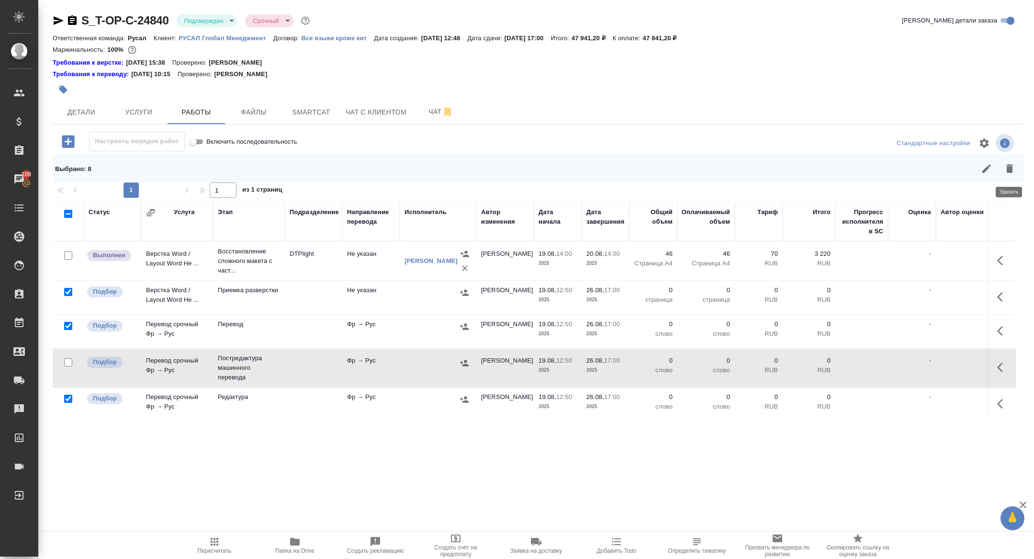
click at [1005, 162] on button "button" at bounding box center [1009, 168] width 23 height 23
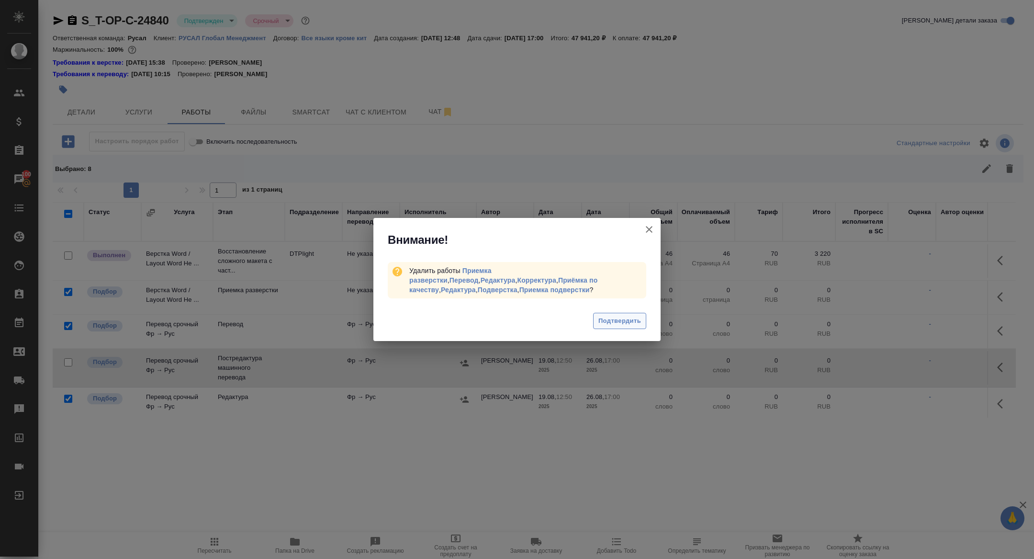
click at [607, 322] on span "Подтвердить" at bounding box center [619, 320] width 43 height 11
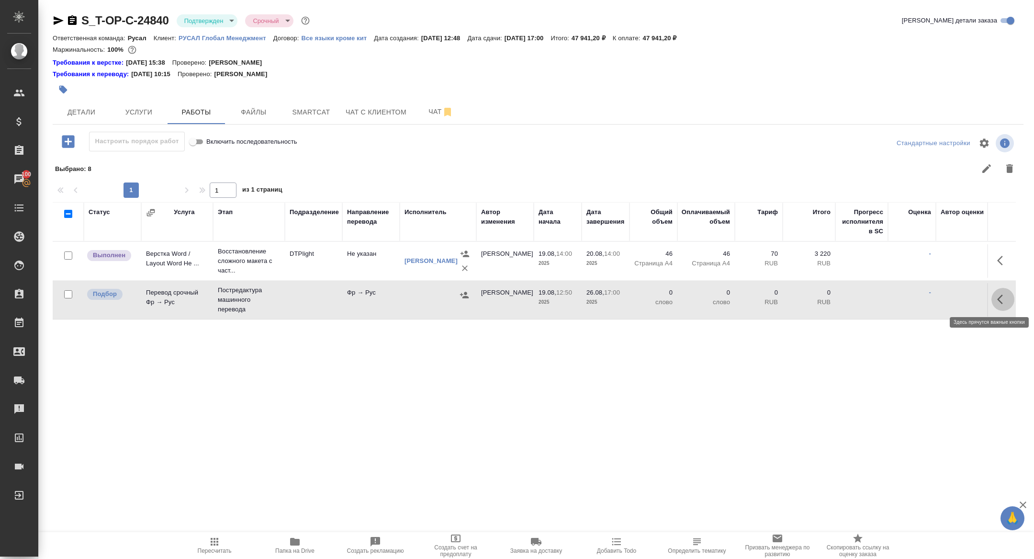
click at [1008, 297] on icon "button" at bounding box center [1002, 298] width 11 height 11
click at [933, 298] on icon "button" at bounding box center [932, 299] width 9 height 9
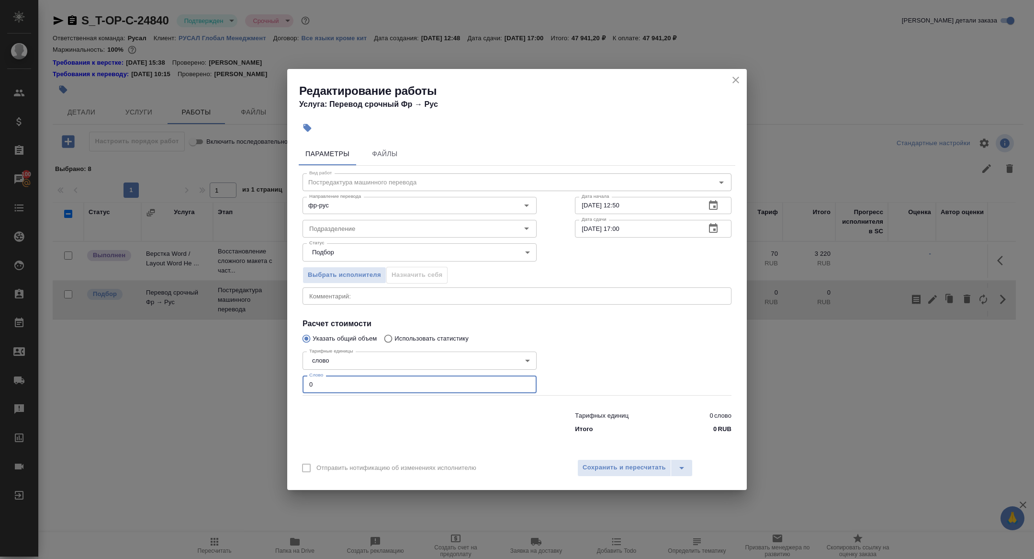
drag, startPoint x: 331, startPoint y: 383, endPoint x: 218, endPoint y: 381, distance: 113.0
click at [218, 381] on div "Редактирование работы Услуга: Перевод срочный Фр → Рус Параметры Файлы Вид рабо…" at bounding box center [517, 279] width 1034 height 559
type input "5000"
click at [717, 227] on icon "button" at bounding box center [713, 228] width 9 height 10
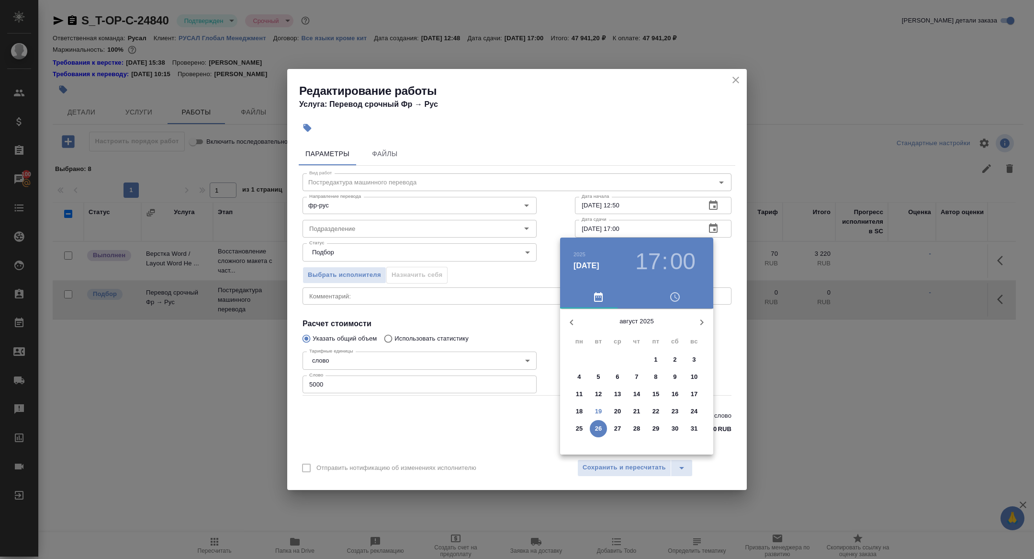
click at [681, 413] on span "23" at bounding box center [674, 411] width 17 height 10
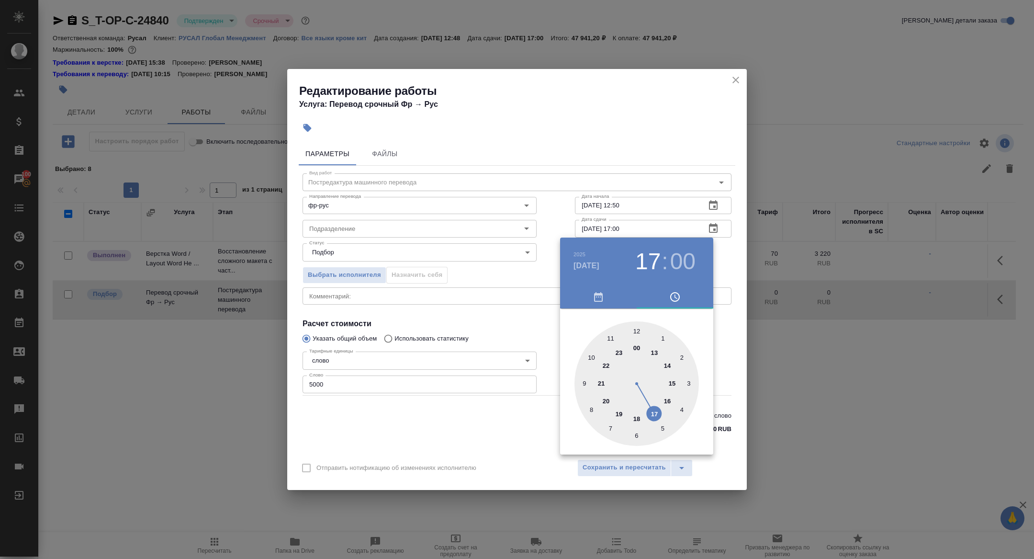
type input "23.08.2025 12:00"
click at [638, 331] on div at bounding box center [636, 383] width 124 height 124
click at [479, 302] on div at bounding box center [517, 279] width 1034 height 559
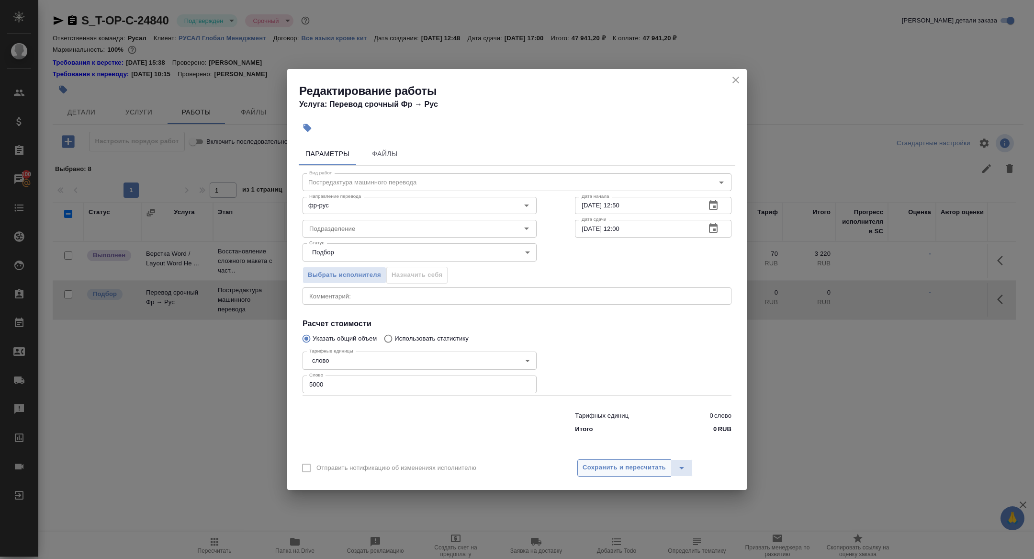
click at [618, 474] on button "Сохранить и пересчитать" at bounding box center [624, 467] width 94 height 17
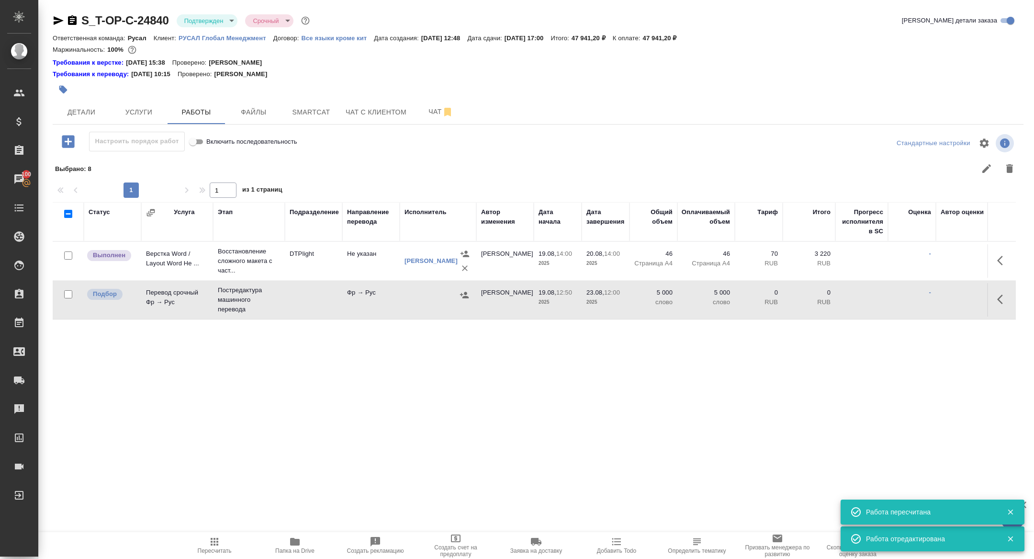
click at [464, 295] on icon "button" at bounding box center [464, 295] width 9 height 6
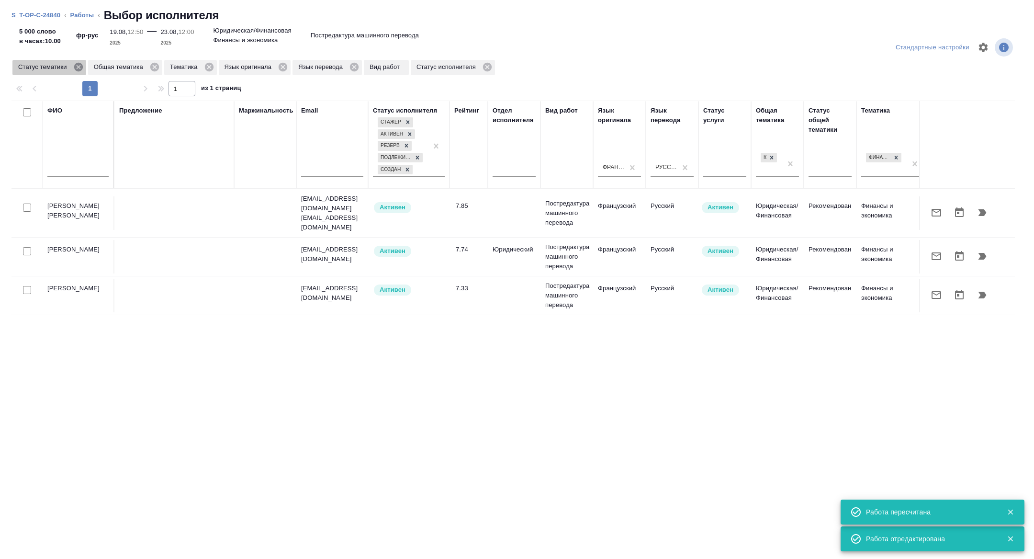
click at [81, 67] on icon at bounding box center [78, 67] width 11 height 11
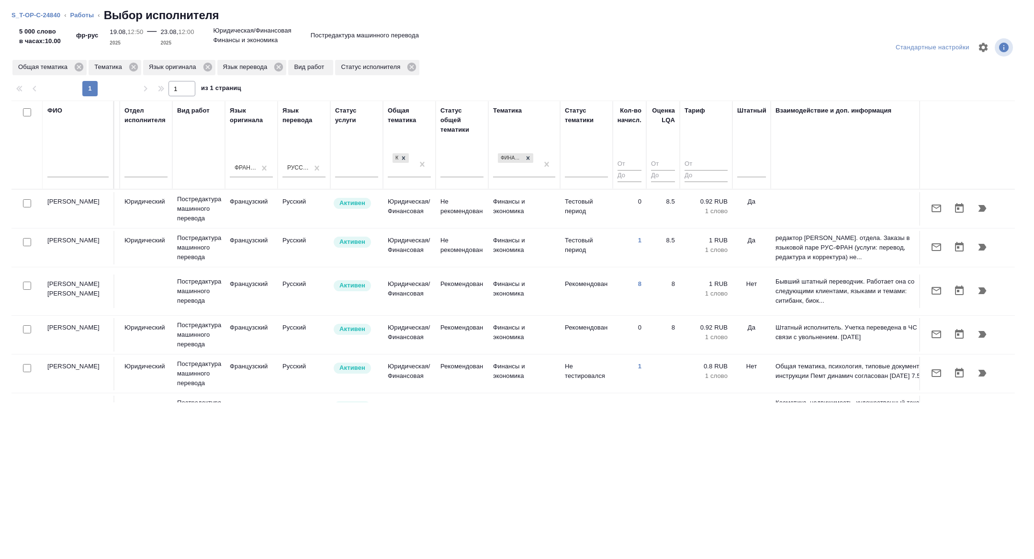
scroll to position [0, 387]
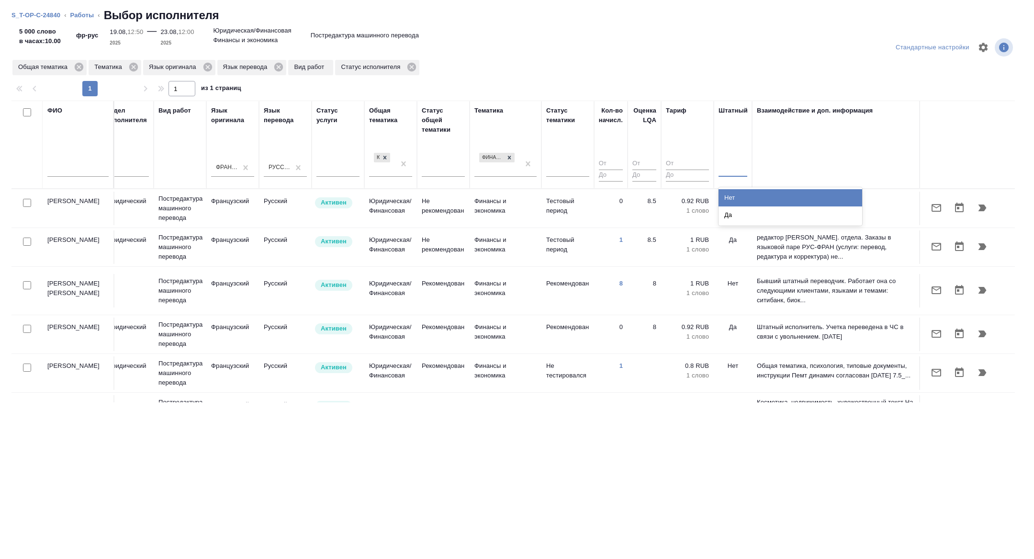
click at [735, 169] on div at bounding box center [733, 167] width 29 height 14
click at [735, 191] on div "Нет" at bounding box center [791, 197] width 144 height 17
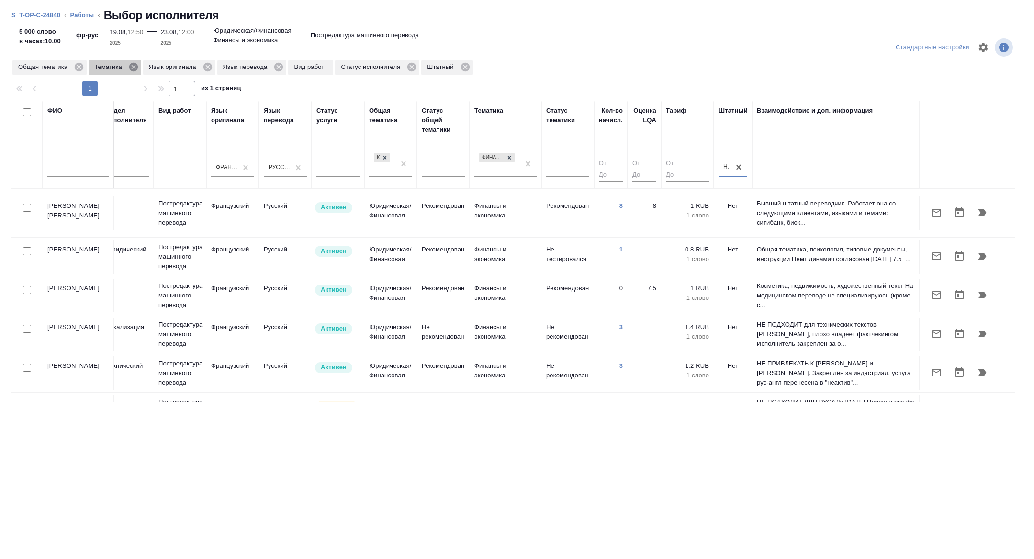
click at [134, 67] on icon at bounding box center [133, 67] width 9 height 9
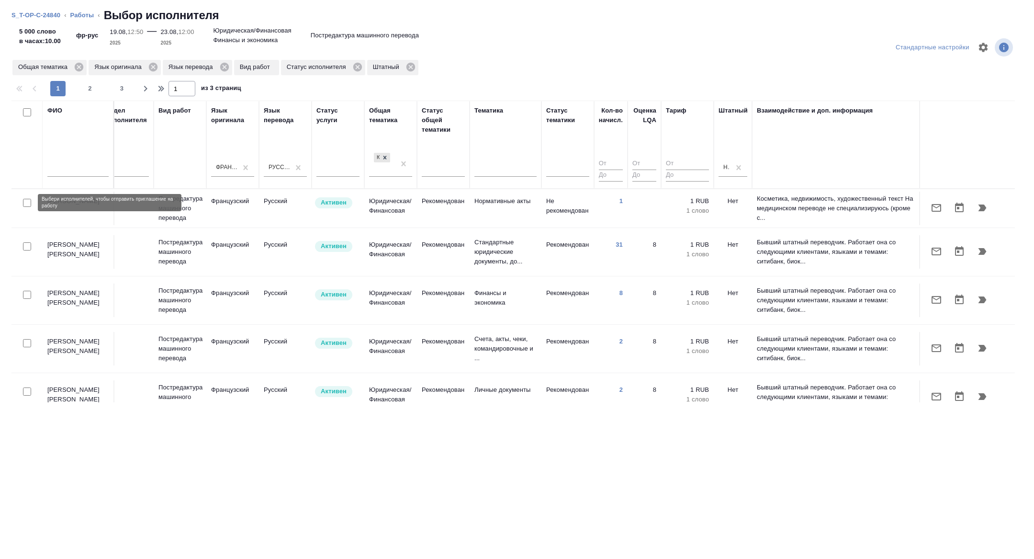
click at [29, 203] on input "checkbox" at bounding box center [27, 203] width 8 height 8
checkbox input "true"
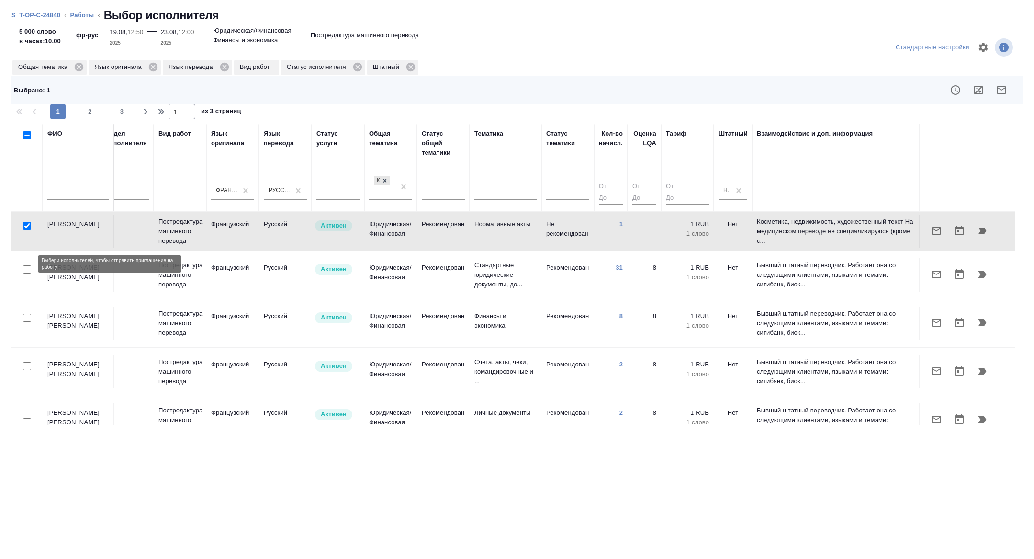
click at [27, 266] on input "checkbox" at bounding box center [27, 269] width 8 height 8
checkbox input "true"
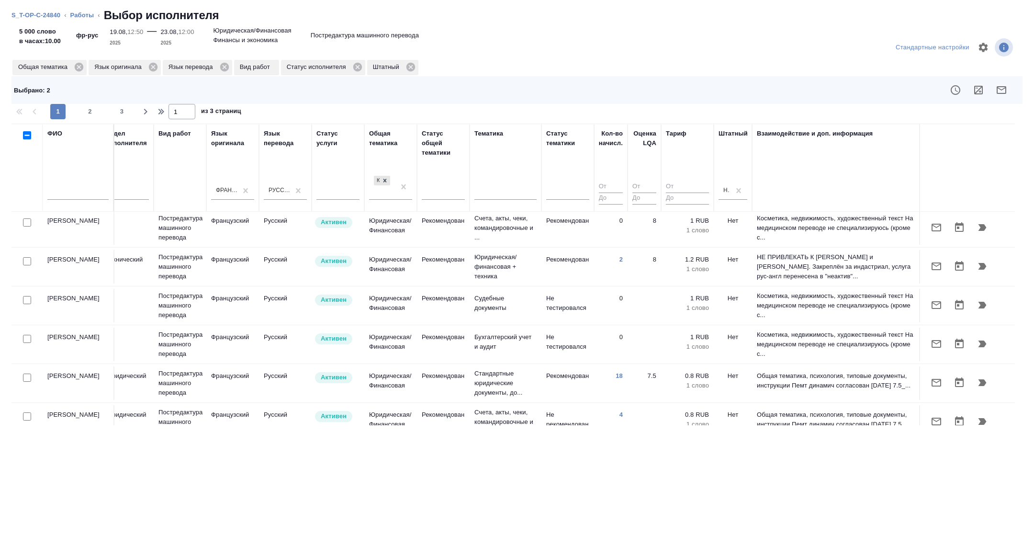
scroll to position [493, 387]
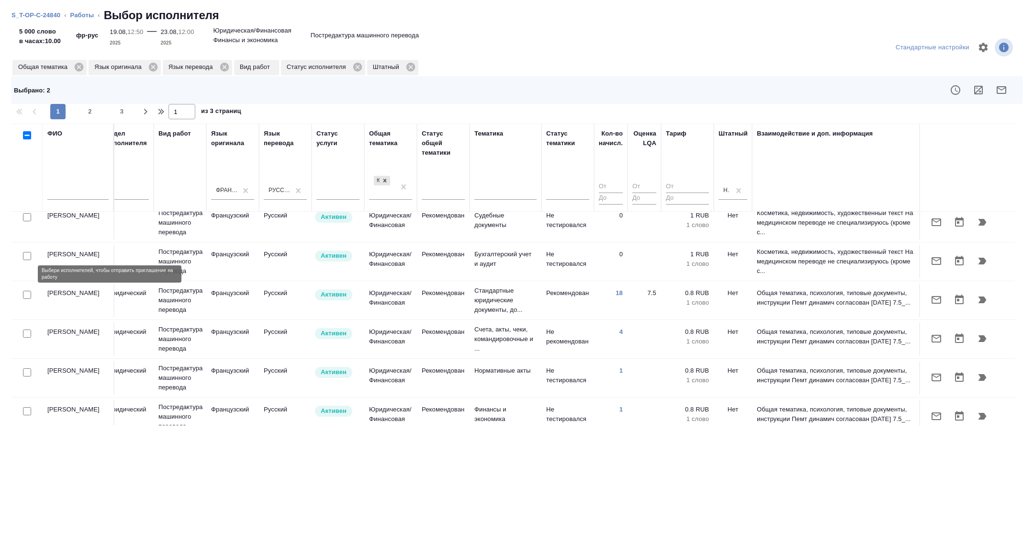
click at [28, 329] on input "checkbox" at bounding box center [27, 333] width 8 height 8
checkbox input "true"
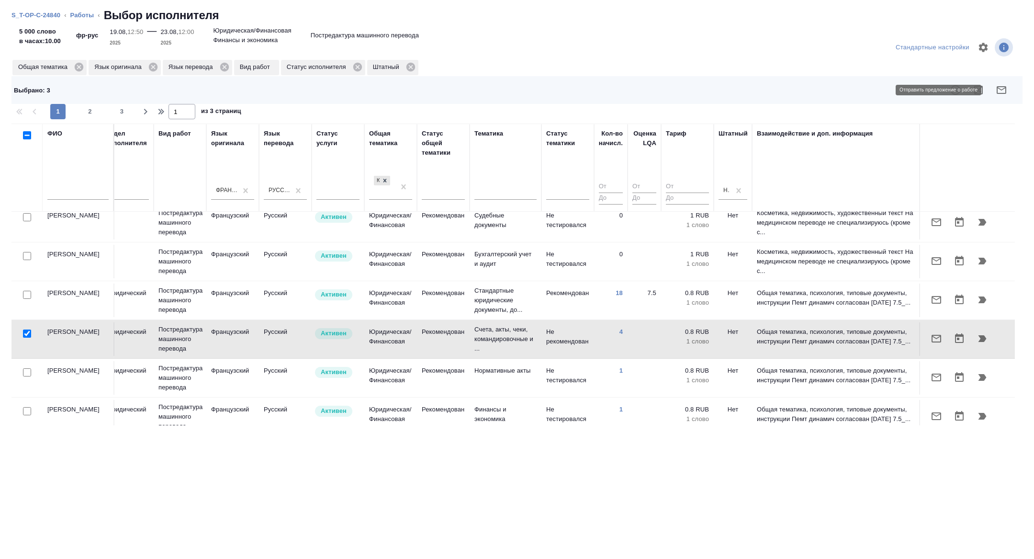
click at [1000, 89] on icon "button" at bounding box center [1001, 89] width 11 height 11
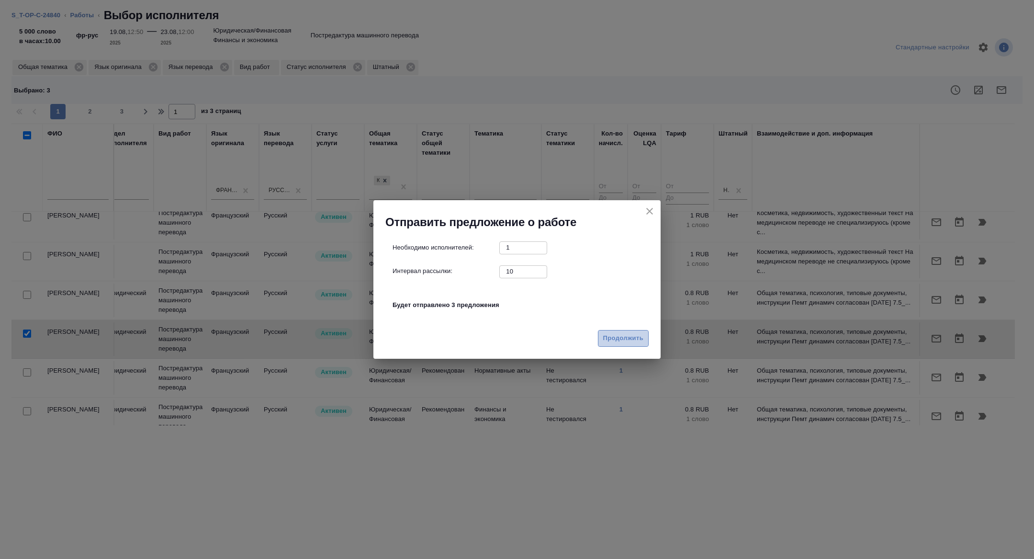
click at [617, 337] on span "Продолжить" at bounding box center [623, 338] width 40 height 11
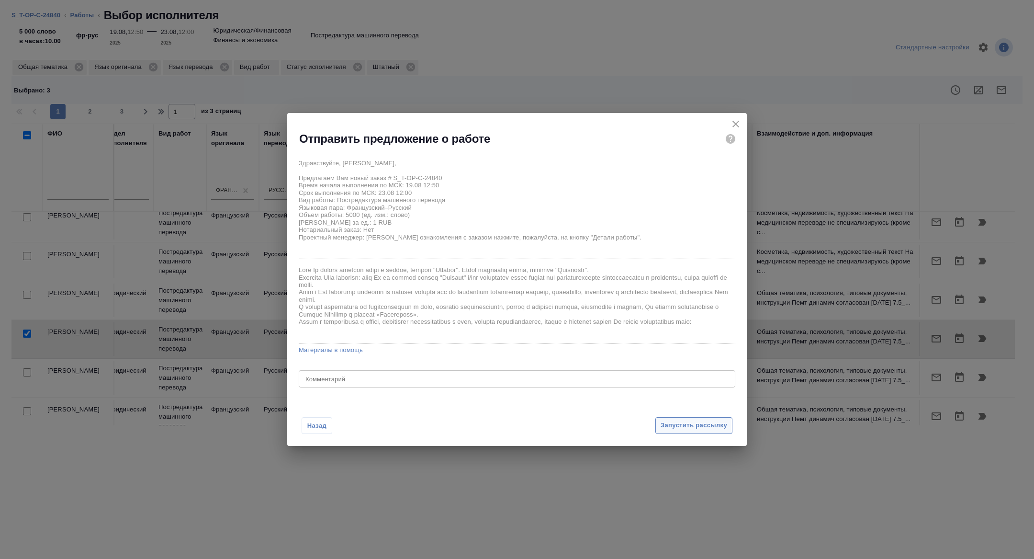
click at [674, 426] on span "Запустить рассылку" at bounding box center [694, 425] width 67 height 11
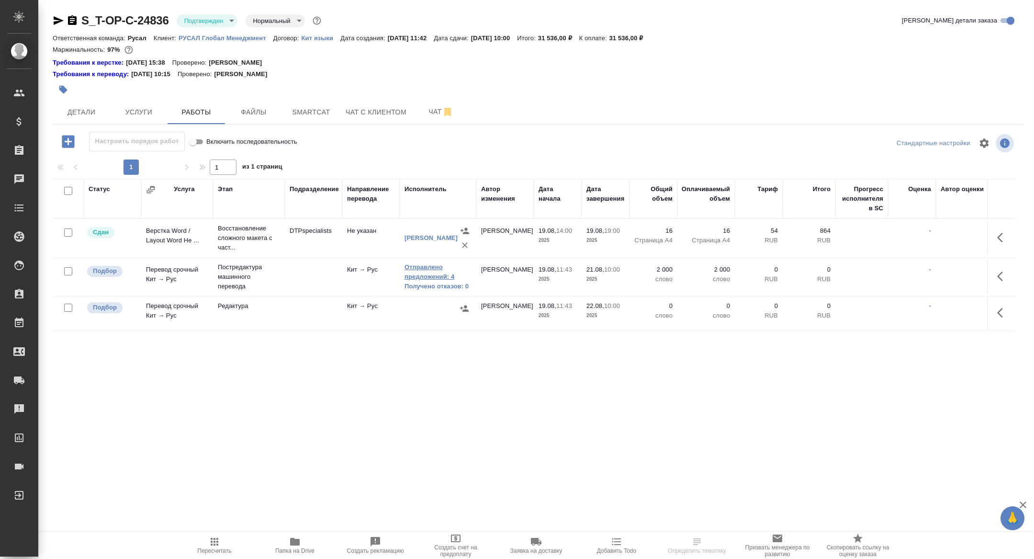
click at [434, 278] on link "Отправлено предложений: 4" at bounding box center [438, 271] width 67 height 19
